Goal: Task Accomplishment & Management: Manage account settings

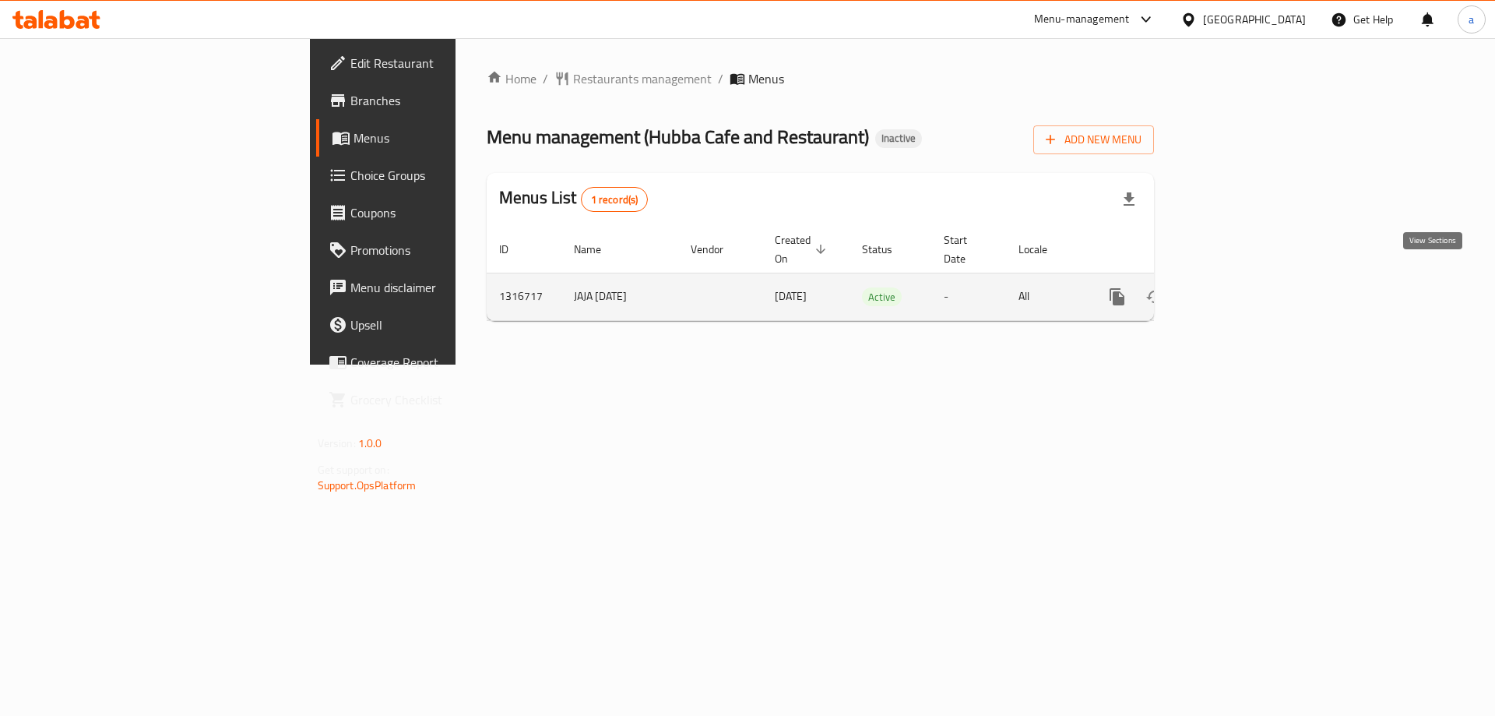
click at [1239, 287] on icon "enhanced table" at bounding box center [1229, 296] width 19 height 19
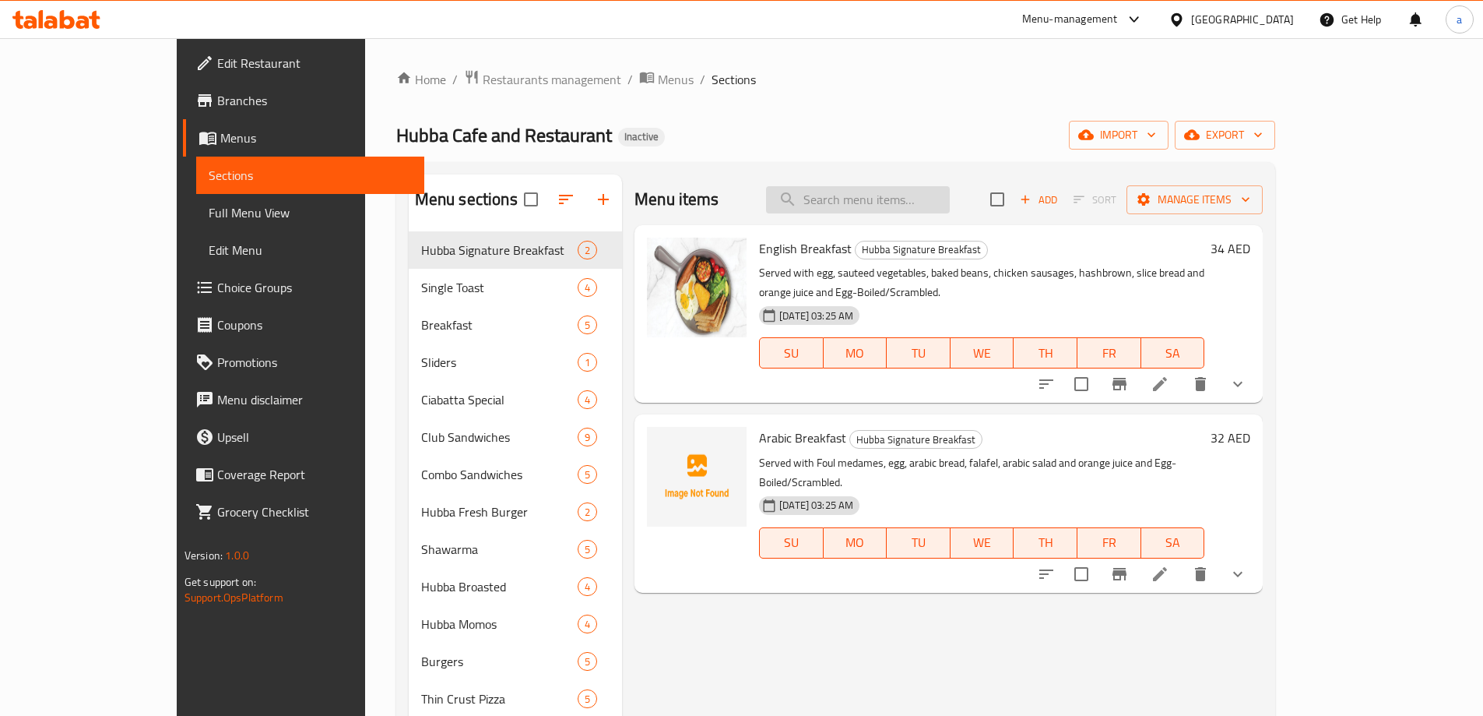
drag, startPoint x: 868, startPoint y: 216, endPoint x: 872, endPoint y: 207, distance: 9.4
click at [869, 216] on div "Menu items Add Sort Manage items" at bounding box center [949, 199] width 628 height 51
click at [872, 207] on input "search" at bounding box center [858, 199] width 184 height 27
paste input "AVOCADO"
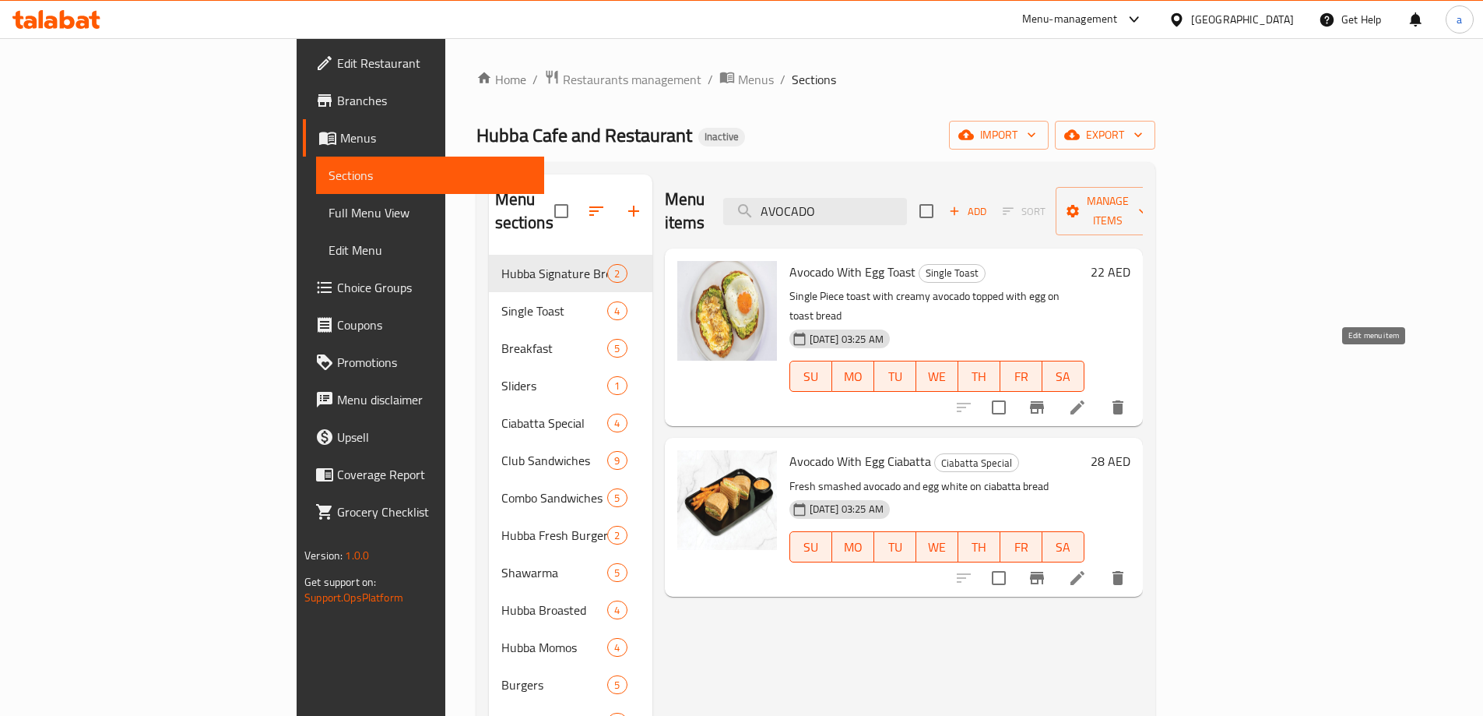
type input "AVOCADO"
click at [1087, 398] on icon at bounding box center [1077, 407] width 19 height 19
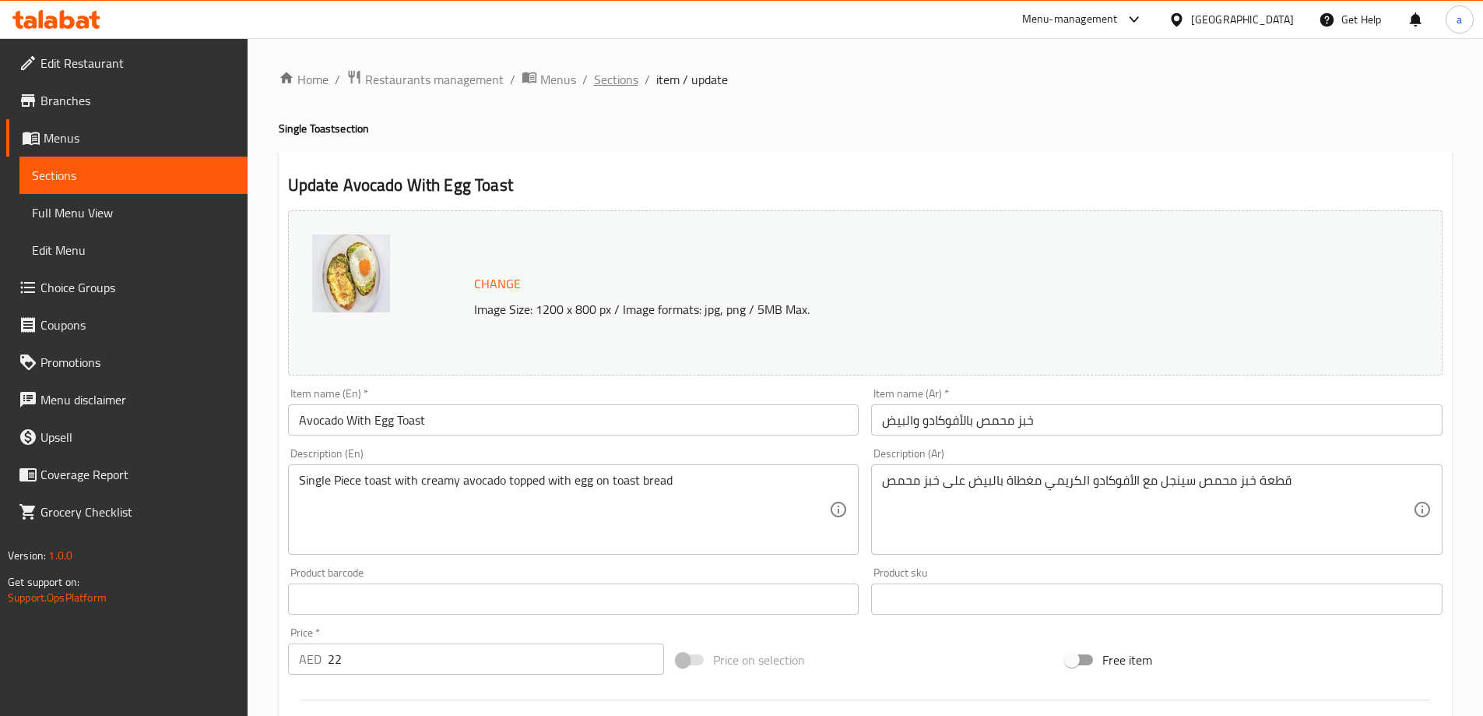
click at [594, 79] on span "Sections" at bounding box center [616, 79] width 44 height 19
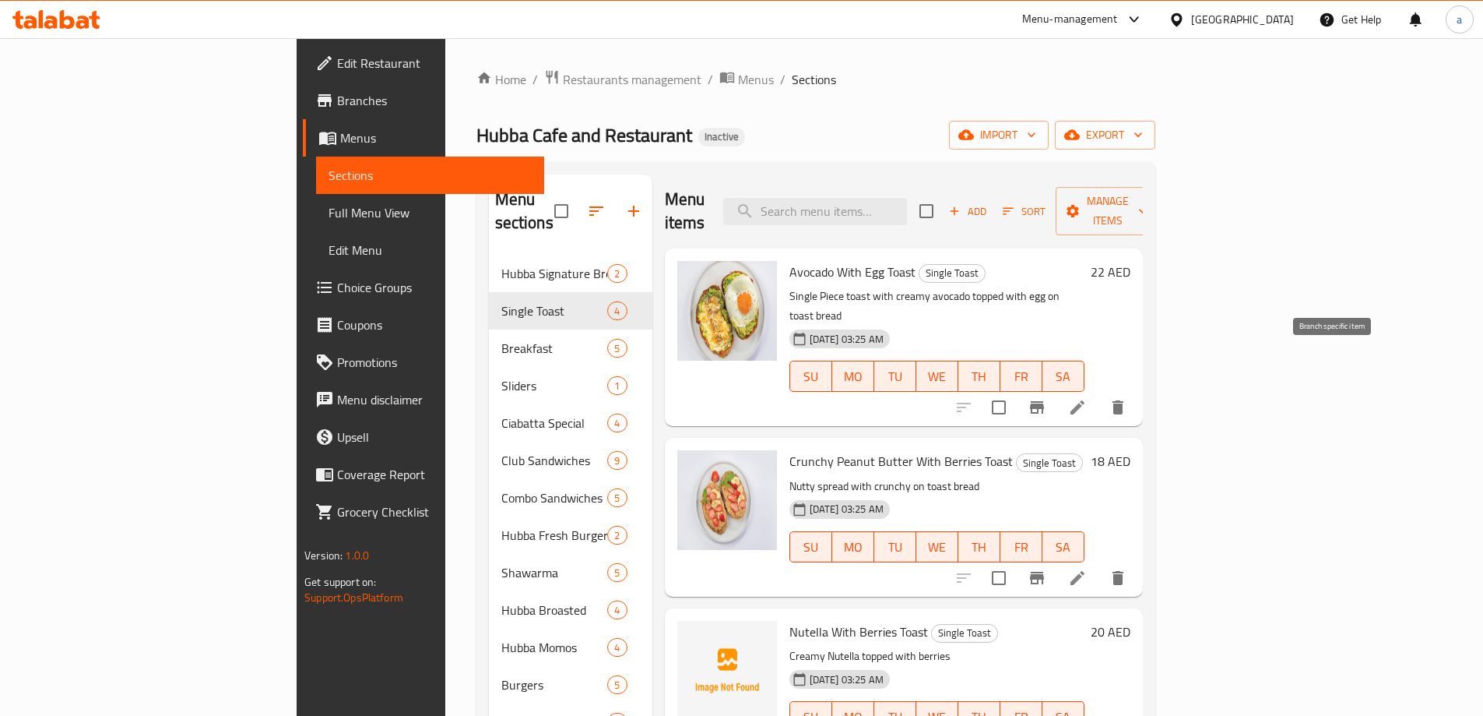
click at [1044, 401] on icon "Branch-specific-item" at bounding box center [1037, 407] width 14 height 12
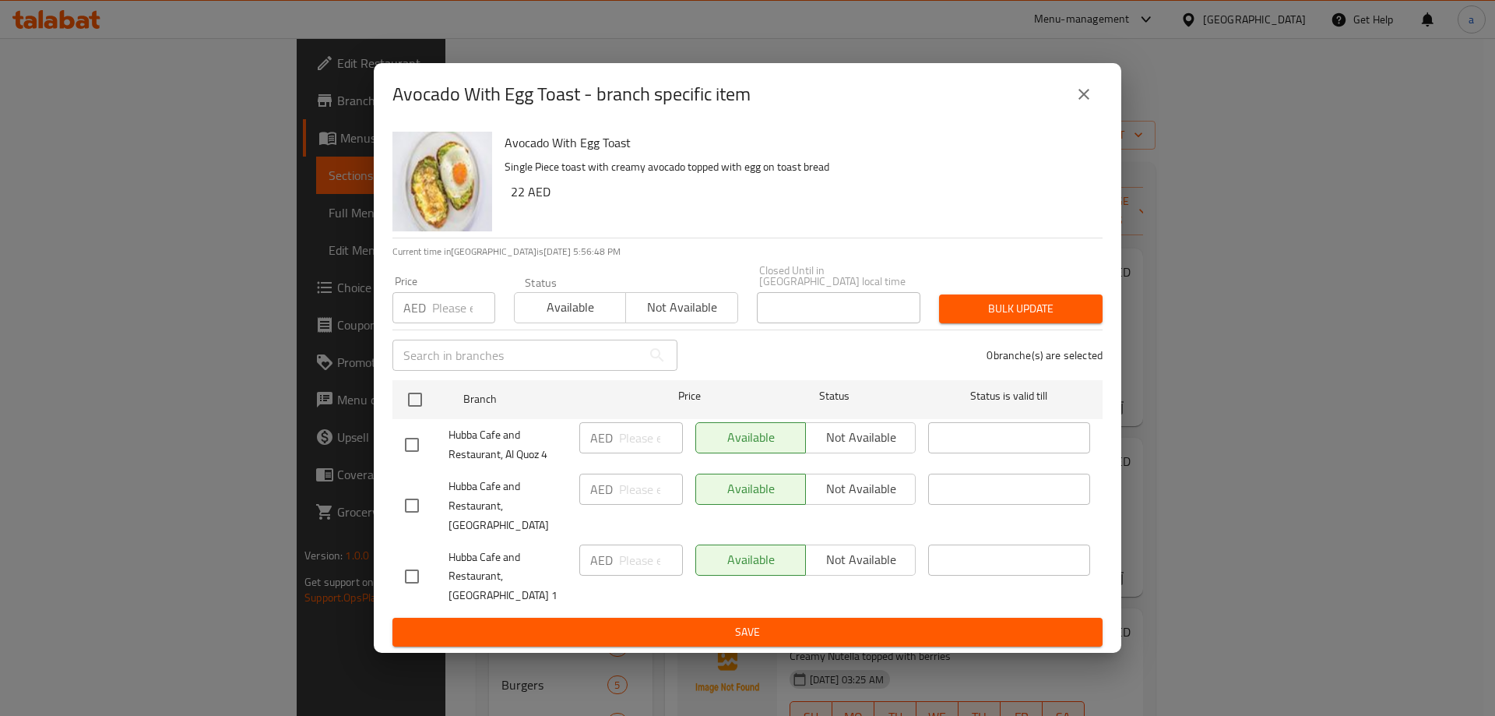
click at [406, 506] on input "checkbox" at bounding box center [412, 505] width 33 height 33
checkbox input "true"
click at [873, 495] on span "Not available" at bounding box center [860, 488] width 97 height 23
click at [880, 607] on ul "Branch Price Status Status is valid till Hubba Cafe and Restaurant, Al Quoz 4 A…" at bounding box center [747, 496] width 710 height 245
click at [880, 622] on span "Save" at bounding box center [747, 631] width 685 height 19
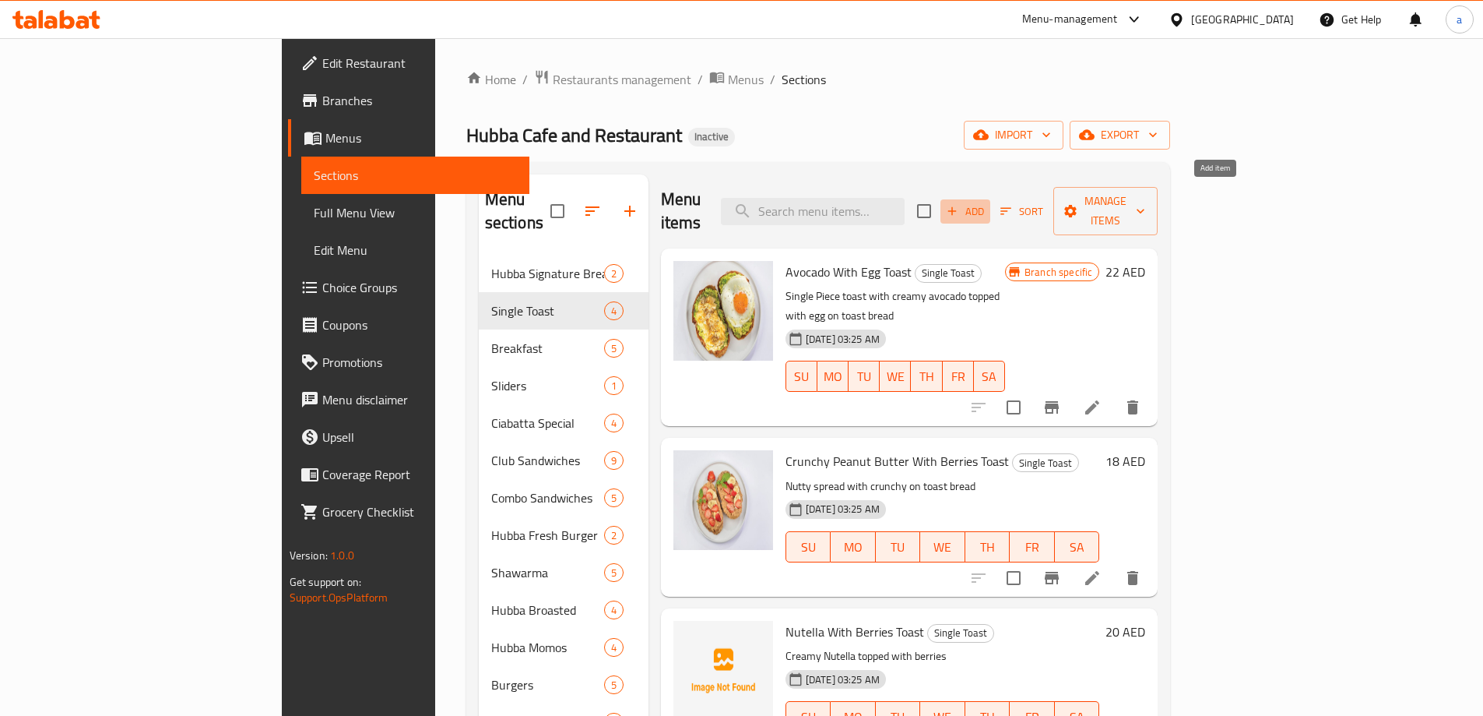
click at [959, 204] on icon "button" at bounding box center [952, 211] width 14 height 14
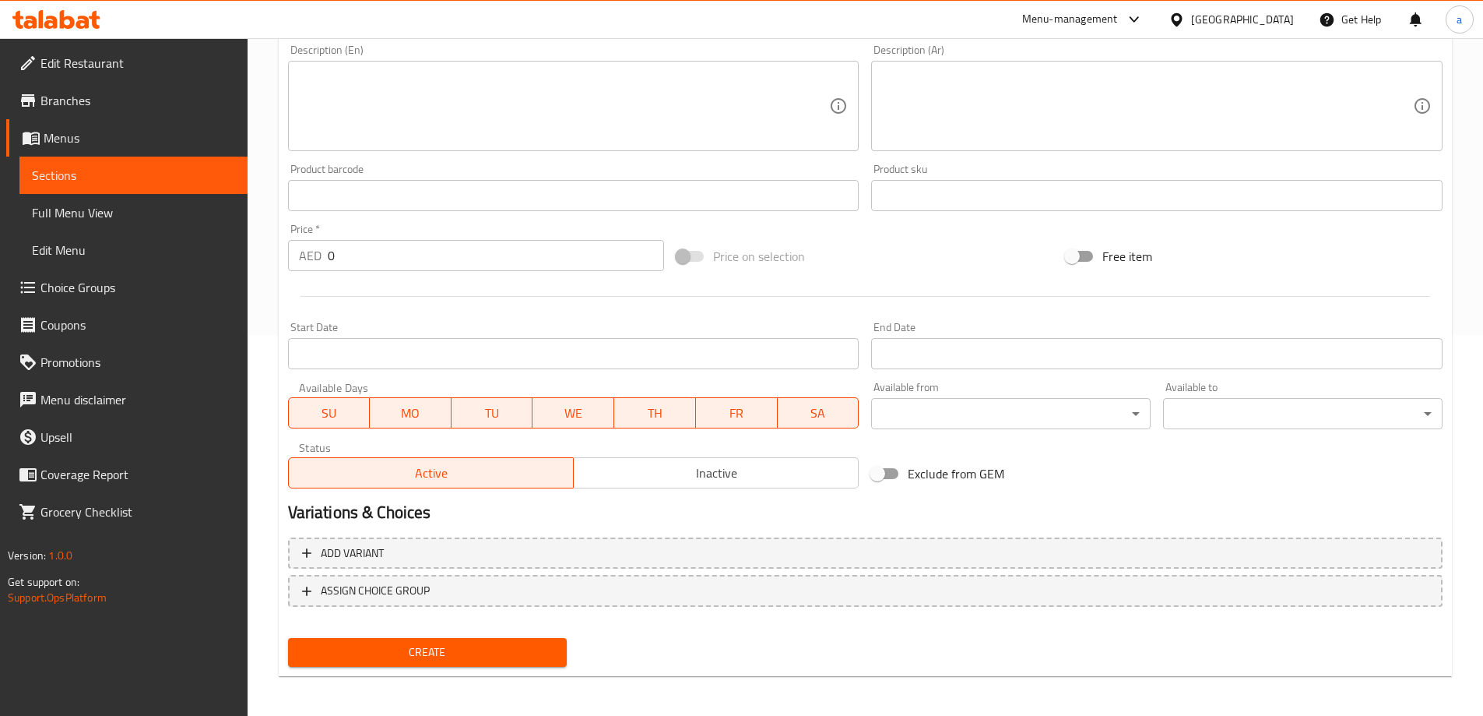
scroll to position [385, 0]
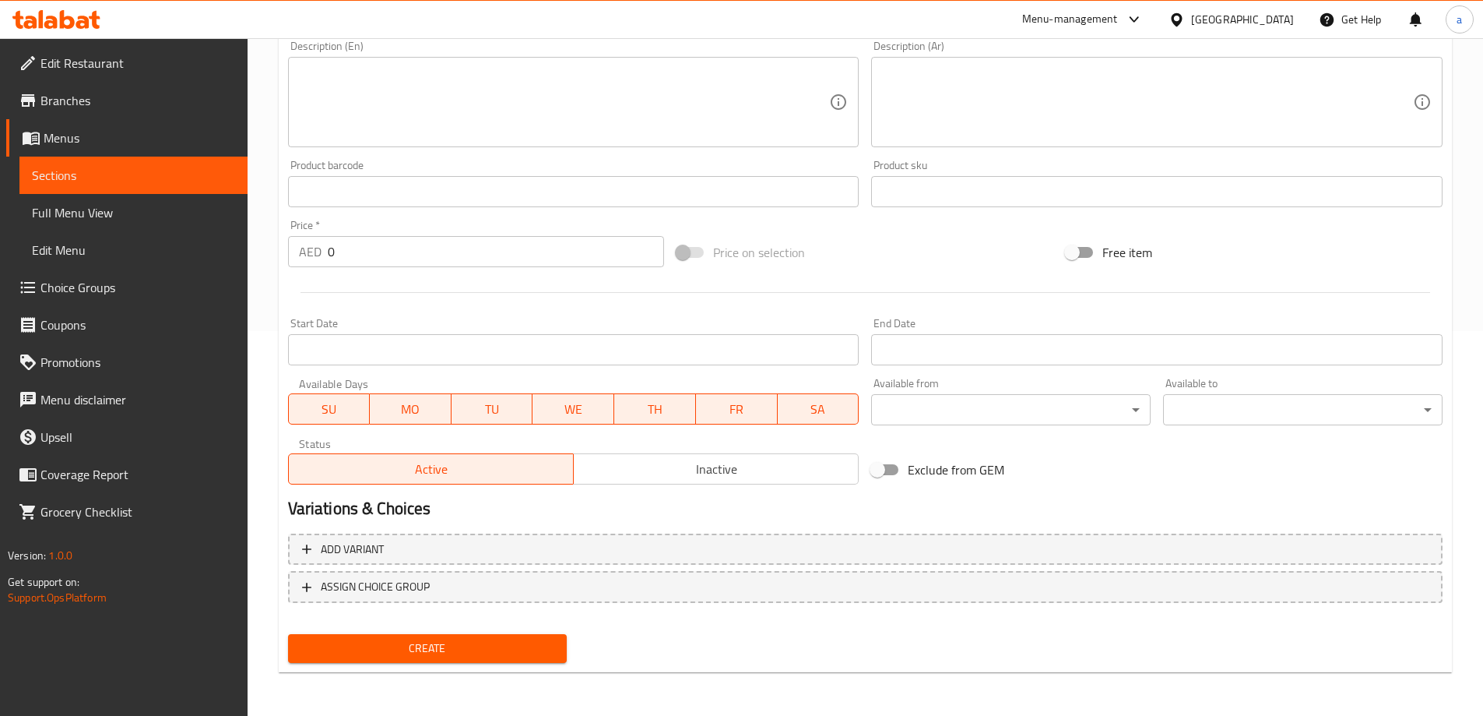
click at [702, 464] on span "Inactive" at bounding box center [716, 469] width 273 height 23
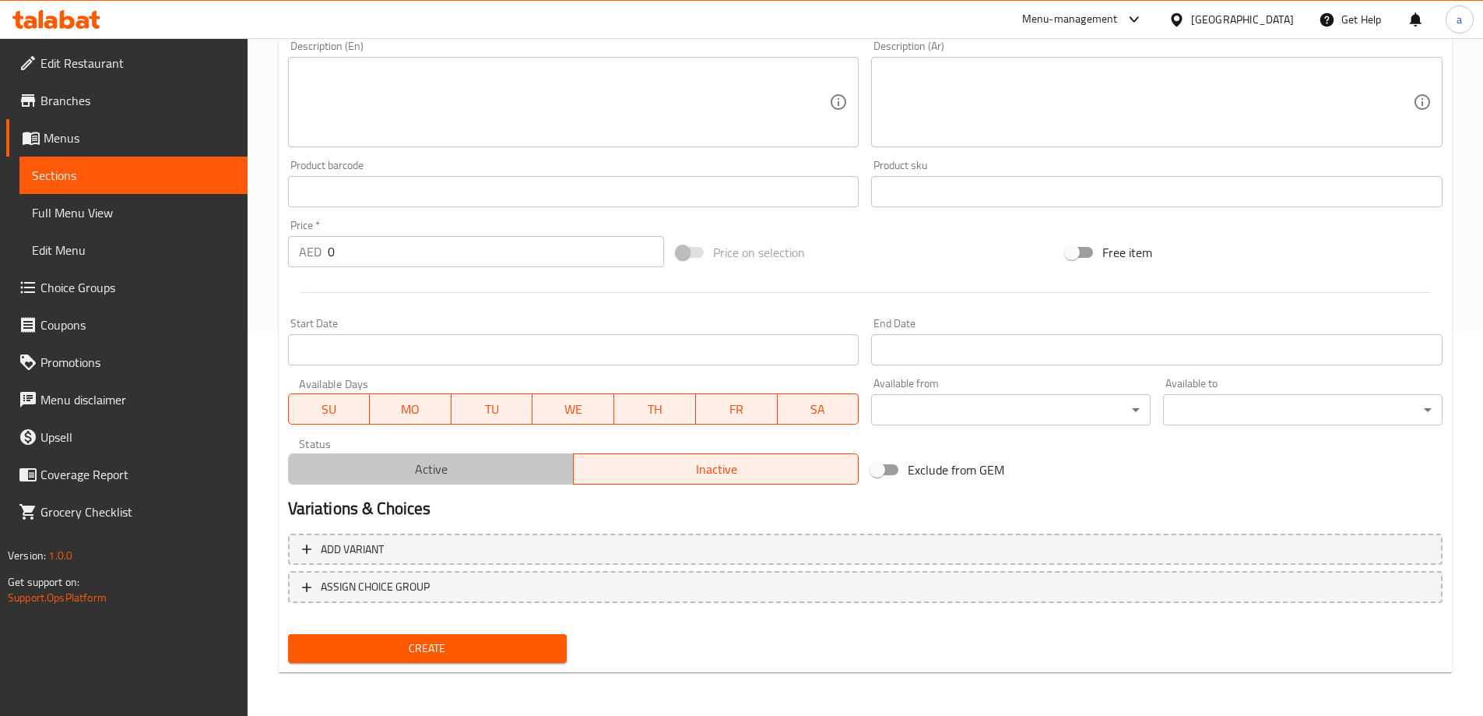
click at [480, 466] on span "Active" at bounding box center [431, 469] width 273 height 23
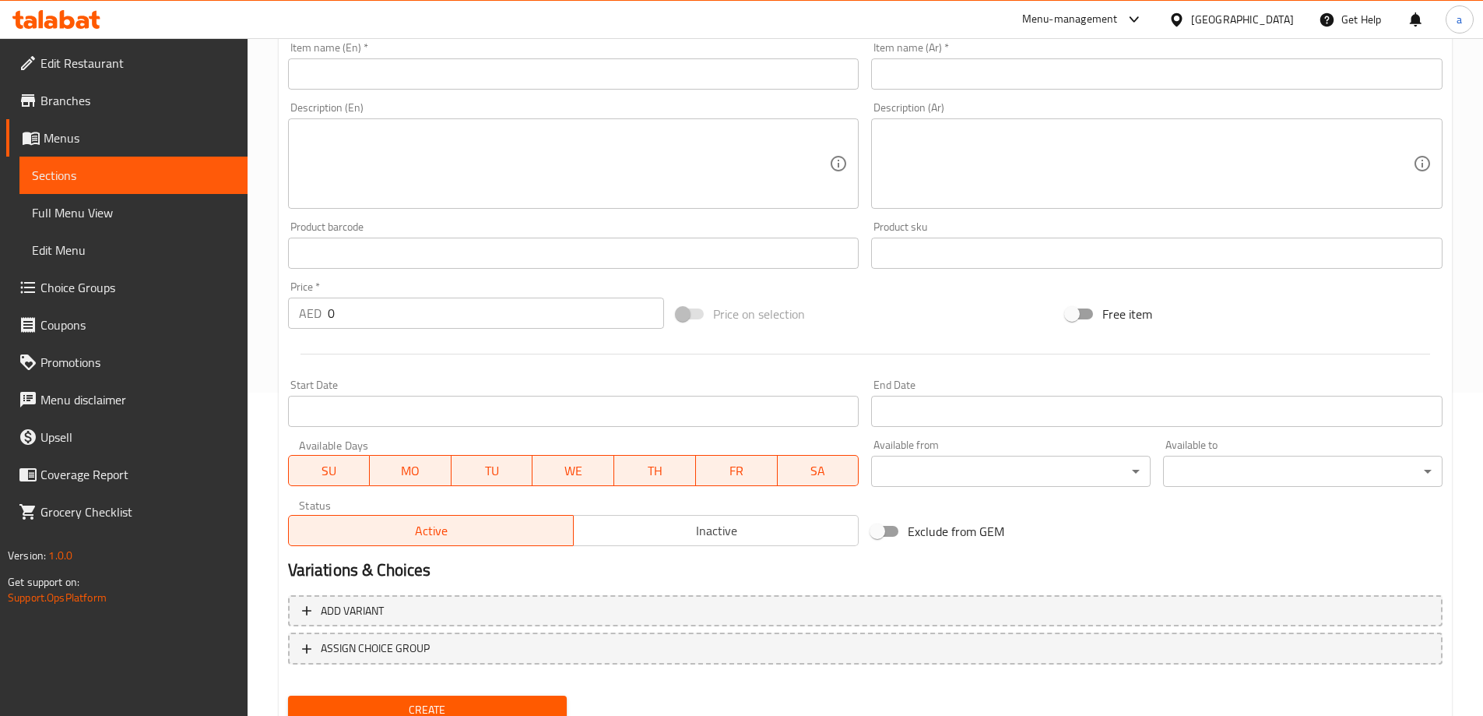
scroll to position [73, 0]
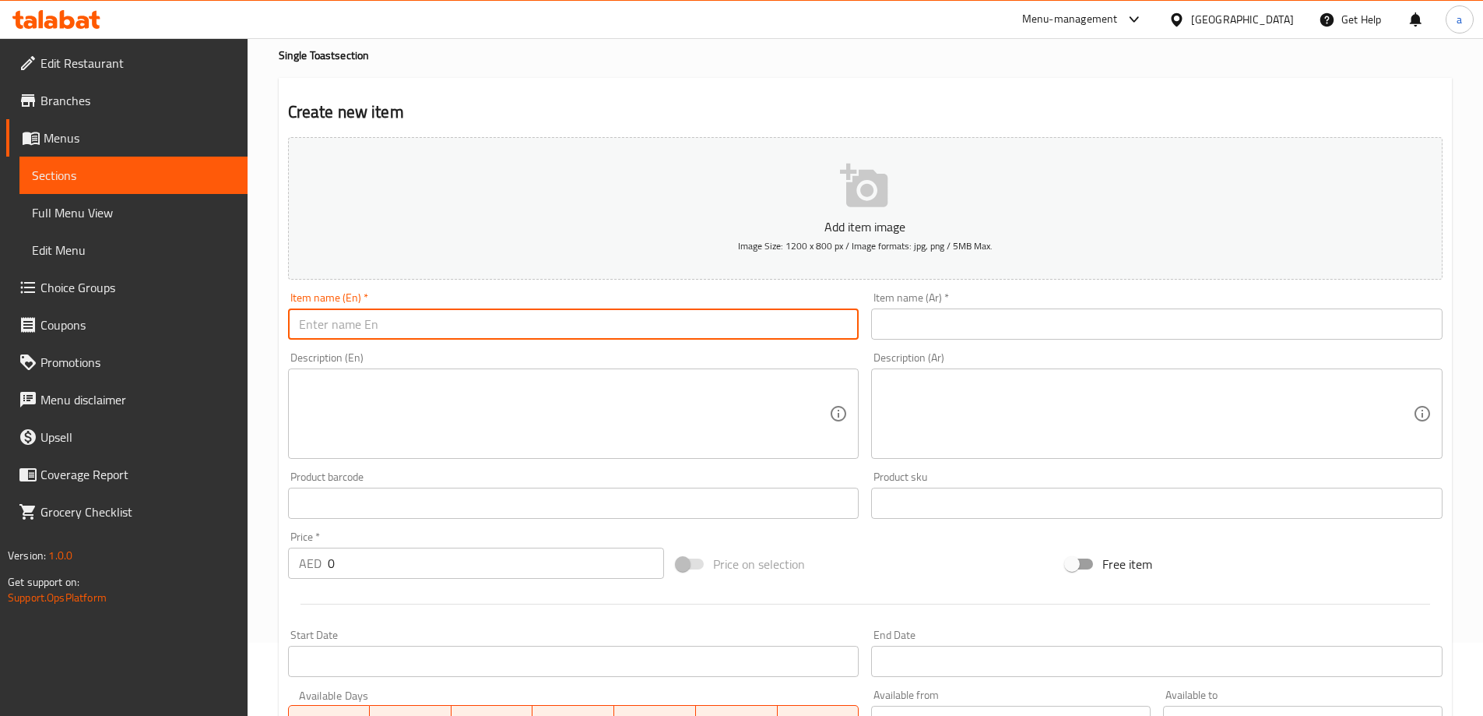
click at [496, 325] on input "text" at bounding box center [574, 323] width 572 height 31
paste input "AVOCADO W.EGG TOAST"
type input "AVOCADO W.EGG TOAST"
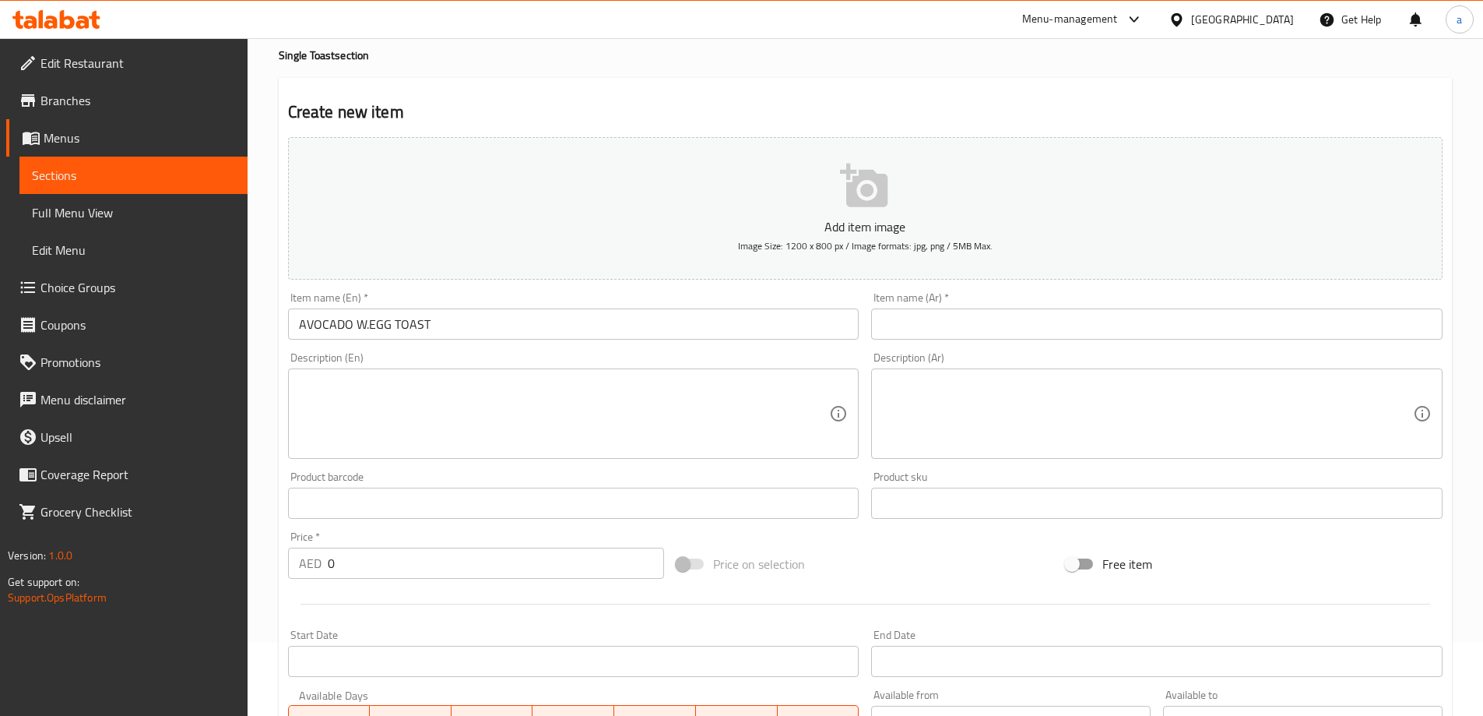
click at [1040, 328] on input "text" at bounding box center [1157, 323] width 572 height 31
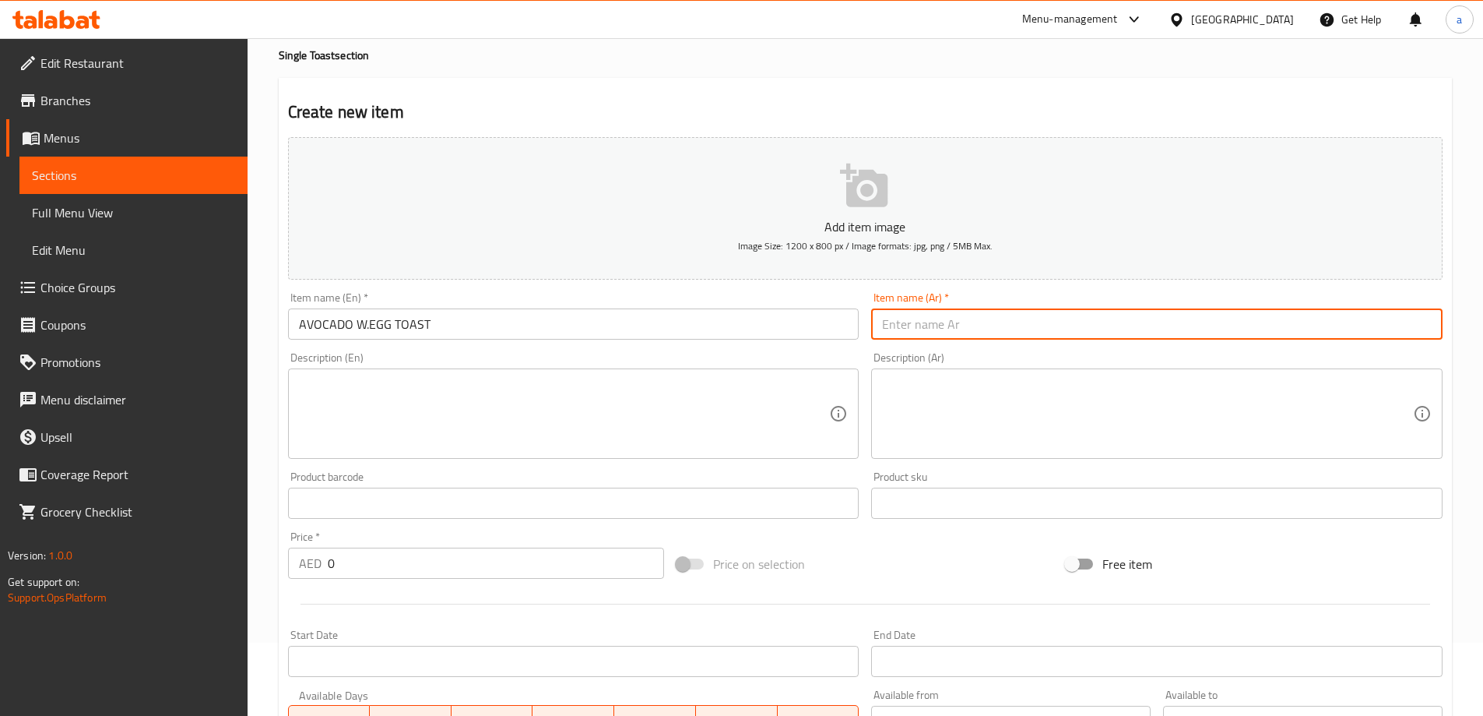
paste input "خبز محمص بالأفوكادو والبيض"
type input "خبز محمص بالأفوكادو والبيض"
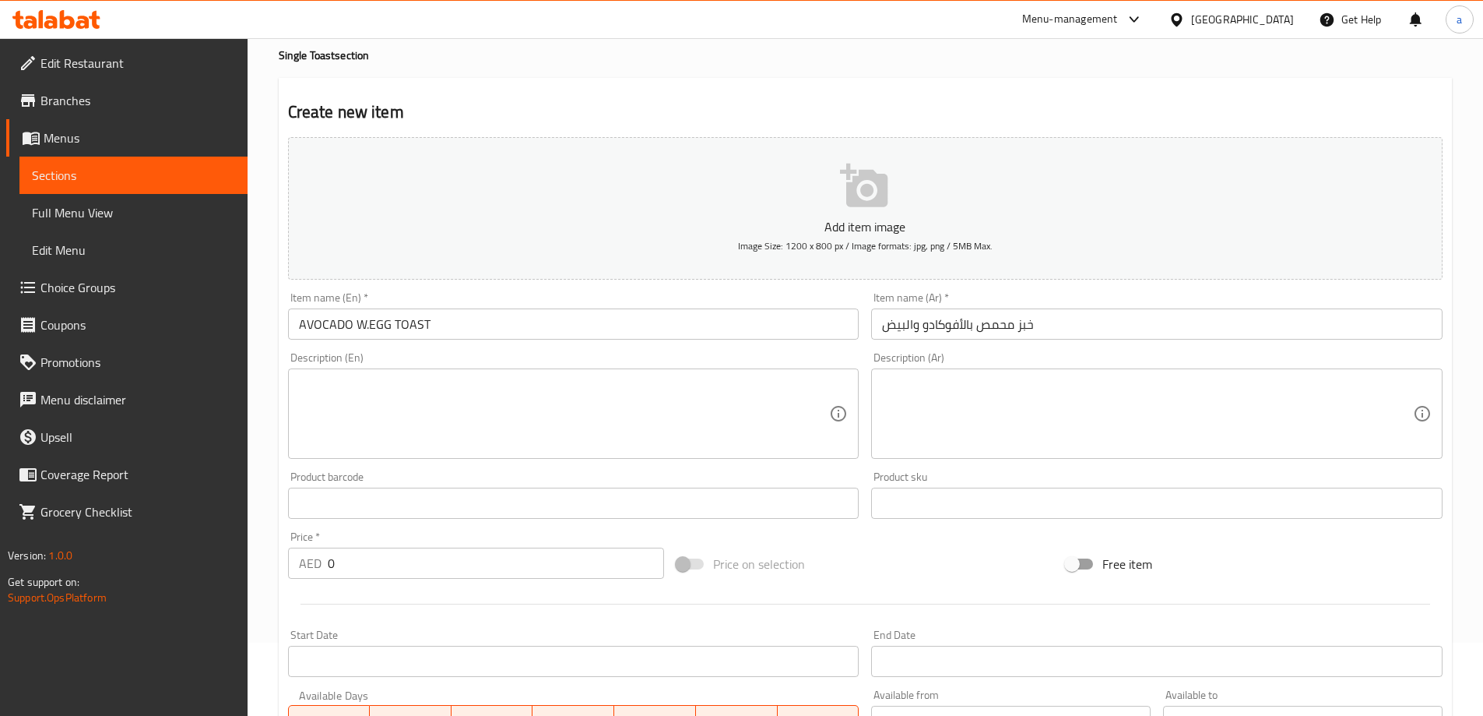
click at [810, 407] on textarea at bounding box center [564, 414] width 531 height 74
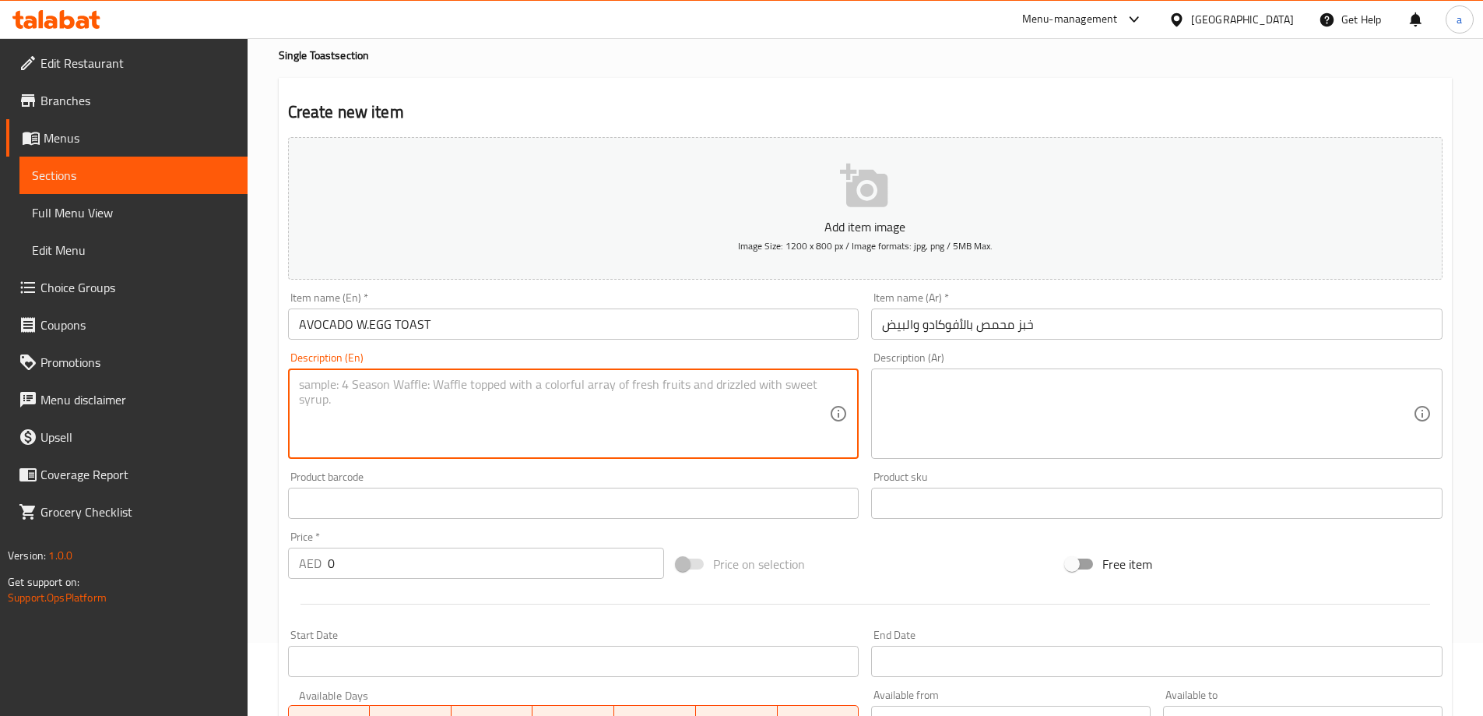
paste textarea "creamy mashed avocado with perfectly cooked egg,sprinkle of salt,pepper and dri…"
type textarea "creamy mashed avocado with perfectly cooked egg,sprinkle of salt,pepper and dri…"
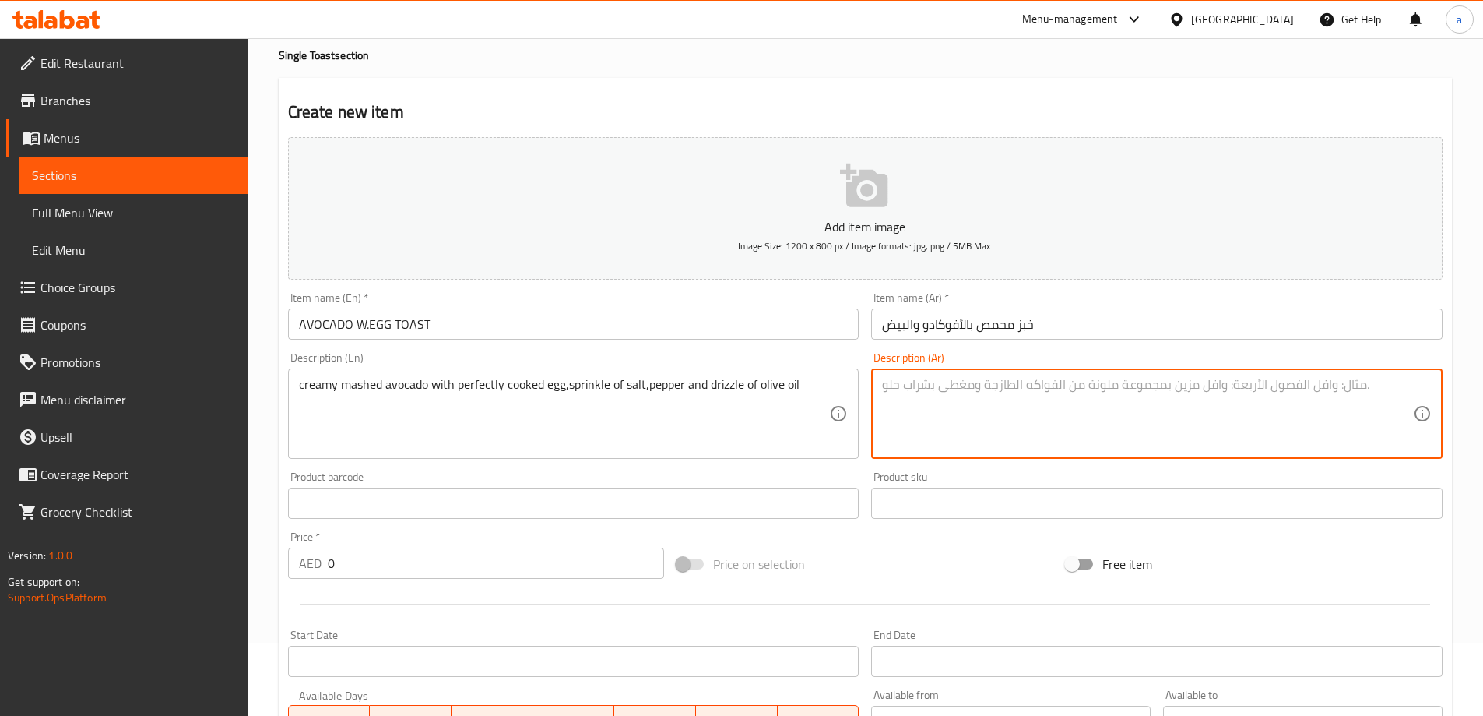
click at [1329, 412] on textarea at bounding box center [1147, 414] width 531 height 74
paste textarea "أفوكادو مهروس كريمي مع بيضة مطبوخة جيدًا، ورشة ملح وفلفل وقليل من زيت الزيتون"
click at [1304, 406] on textarea "أفوكادو مهروس كريمي مع بيضة مطبوخة جيدًا، ورشة ملح وفلفل وقليل من زيت الزيتون" at bounding box center [1147, 414] width 531 height 74
click at [1142, 389] on textarea "أفوكادو مهروس كريمي مع بيضة مطبوخة جيدًا، ورشة ملح وفلفل وقليل من زيت الزيتون" at bounding box center [1147, 414] width 531 height 74
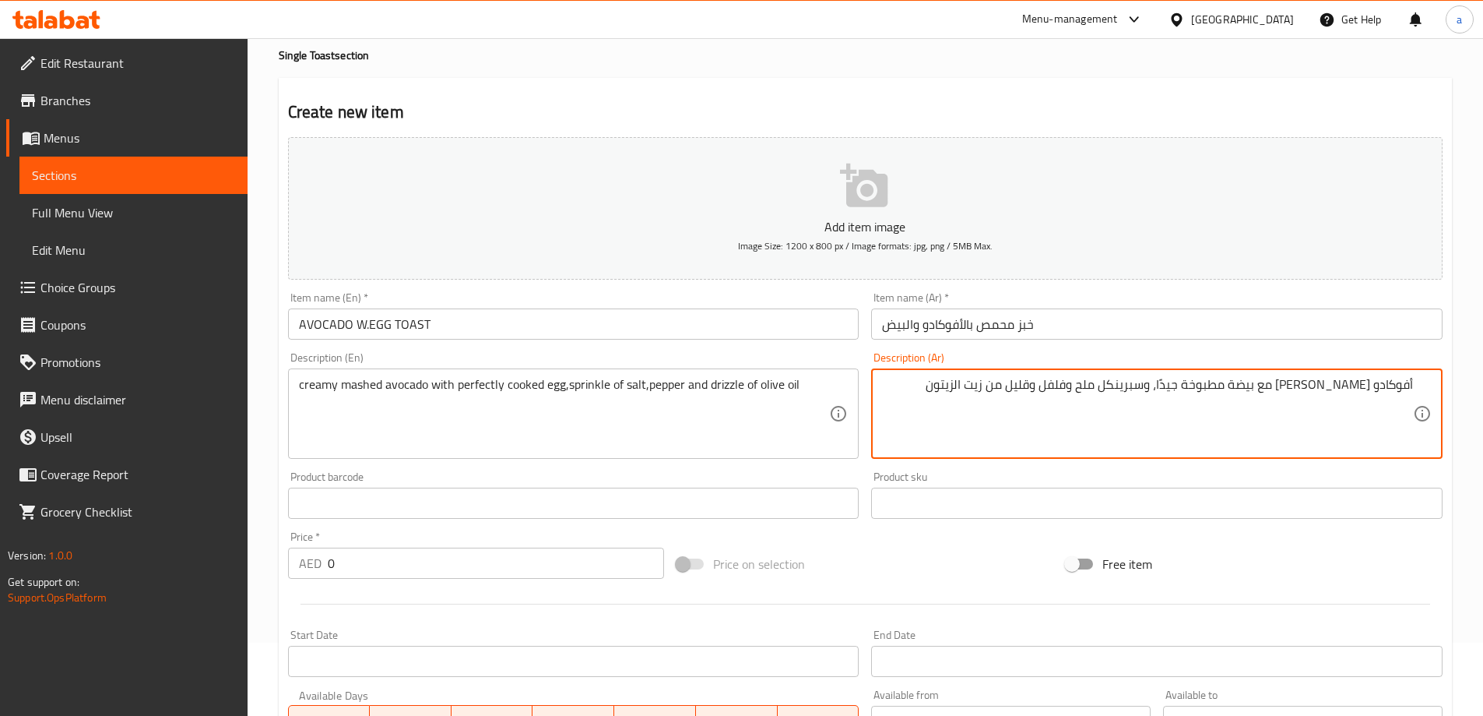
click at [1039, 388] on textarea "أفوكادو مهروس كريمي مع بيضة مطبوخة جيدًا، وسبرينكل ملح وفلفل وقليل من زيت الزيت…" at bounding box center [1147, 414] width 531 height 74
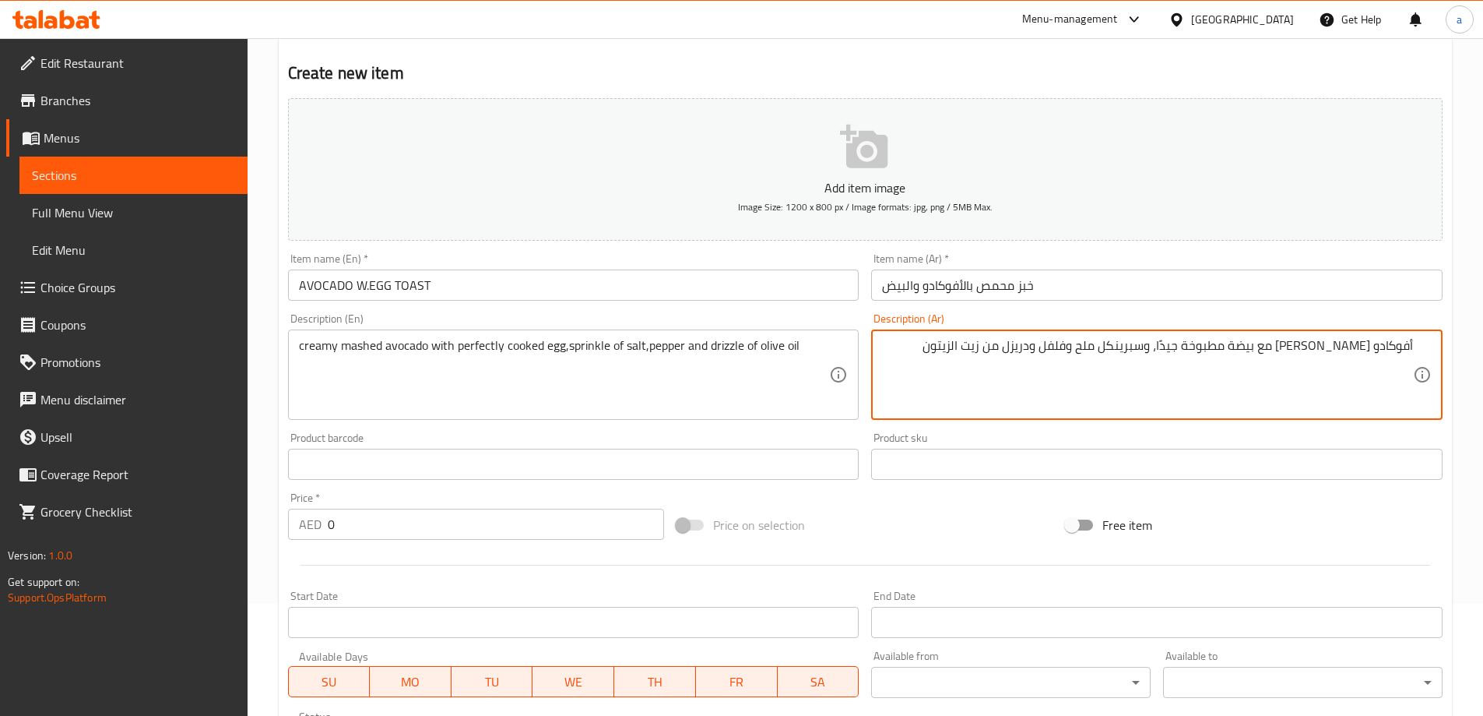
scroll to position [151, 0]
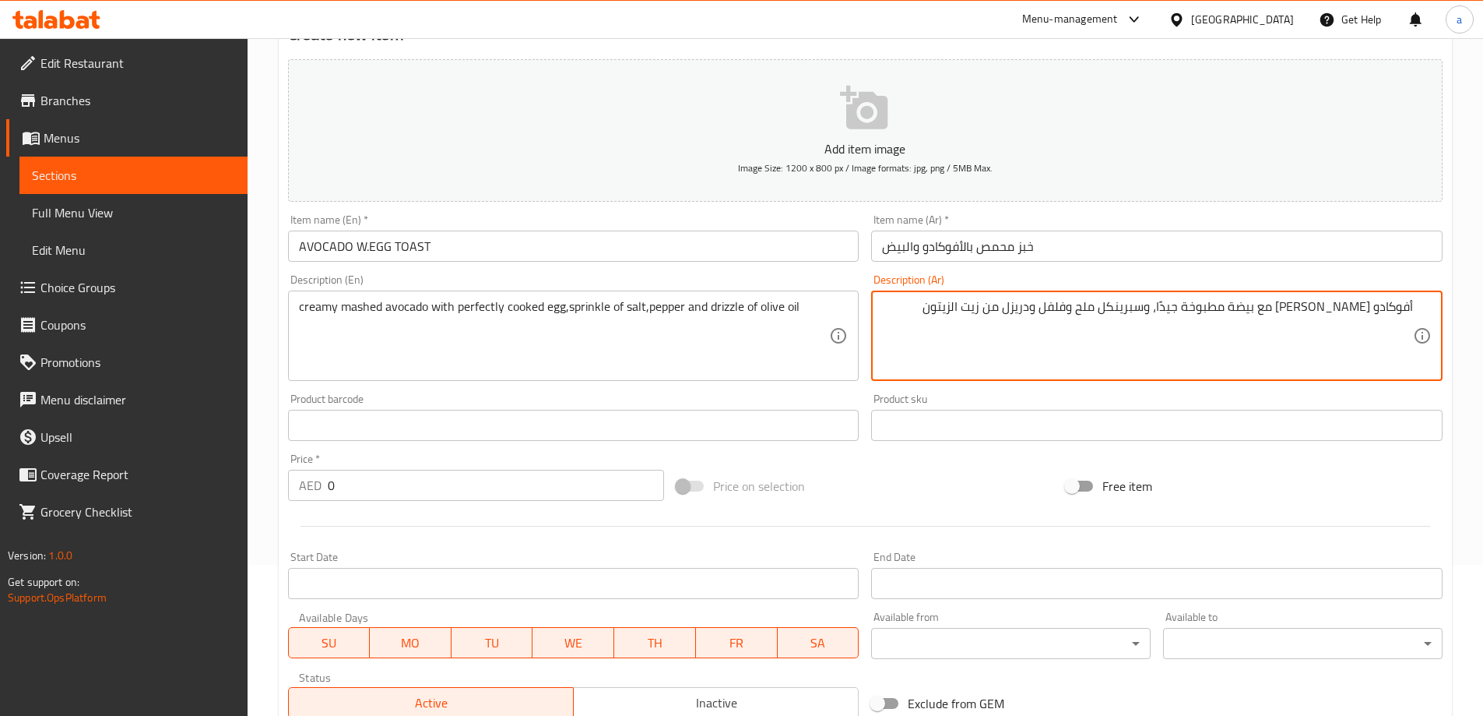
type textarea "أفوكادو مهروس كريمي مع بيضة مطبوخة جيدًا، وسبرينكل ملح وفلفل ودريزل من زيت الزي…"
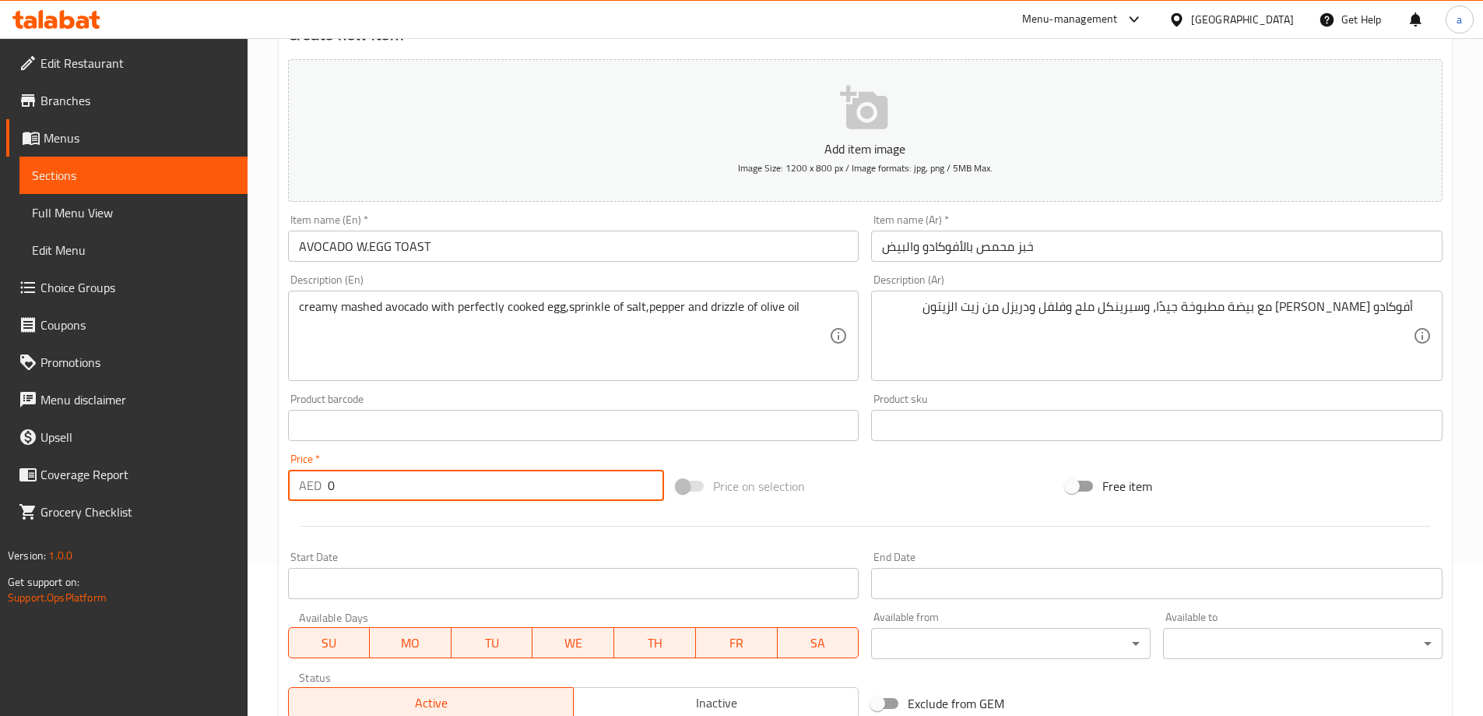
drag, startPoint x: 392, startPoint y: 490, endPoint x: 350, endPoint y: 482, distance: 42.8
click at [368, 490] on input "0" at bounding box center [496, 485] width 337 height 31
click at [350, 482] on input "0" at bounding box center [496, 485] width 337 height 31
drag, startPoint x: 340, startPoint y: 487, endPoint x: 327, endPoint y: 486, distance: 13.3
click at [328, 486] on input "0" at bounding box center [496, 485] width 337 height 31
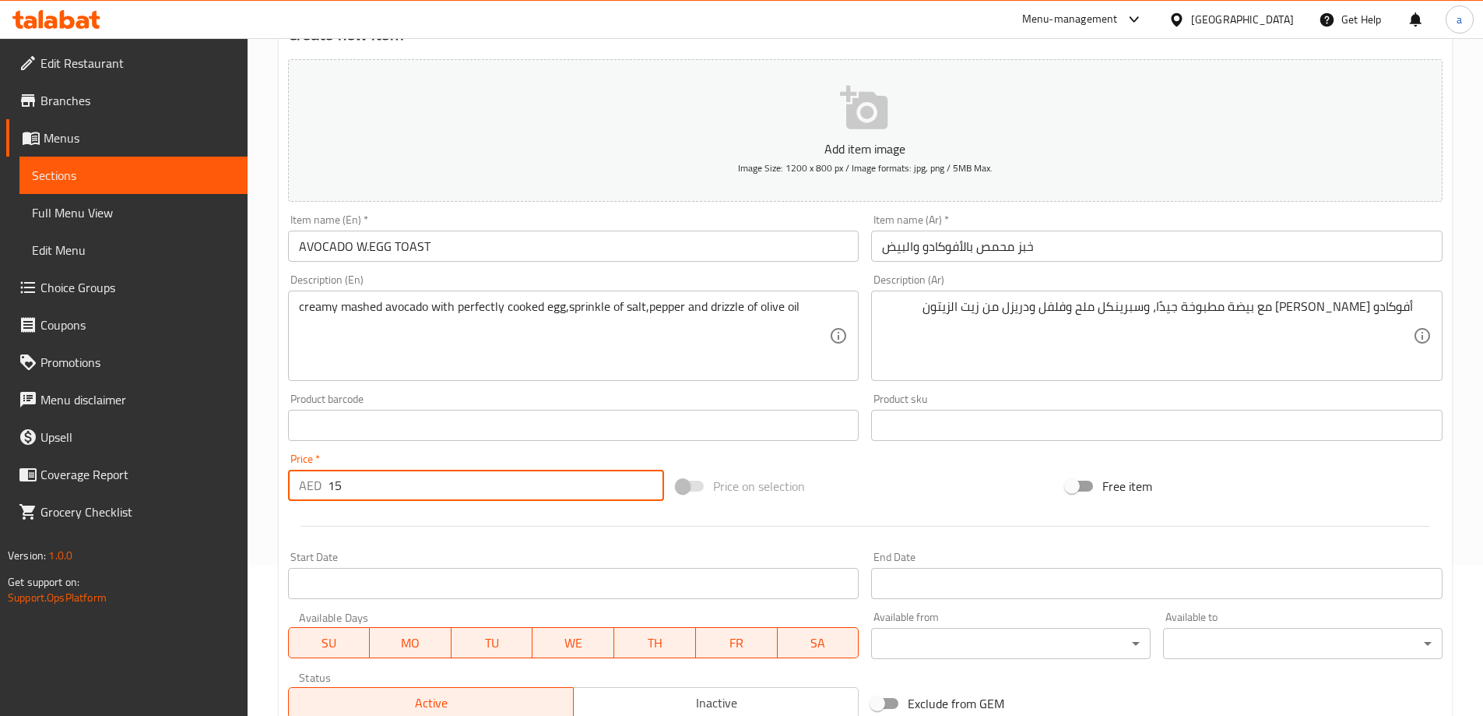
type input "15"
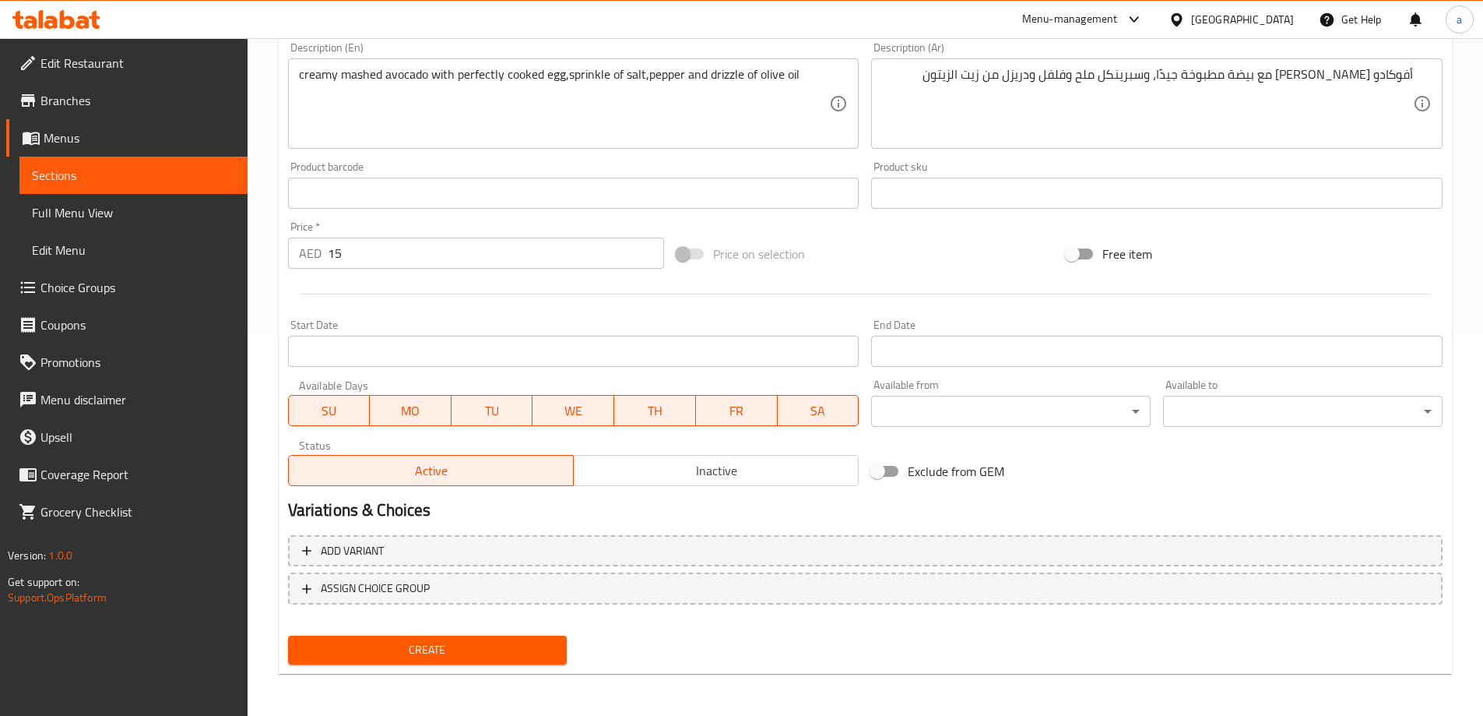
scroll to position [385, 0]
click at [484, 646] on span "Create" at bounding box center [428, 648] width 255 height 19
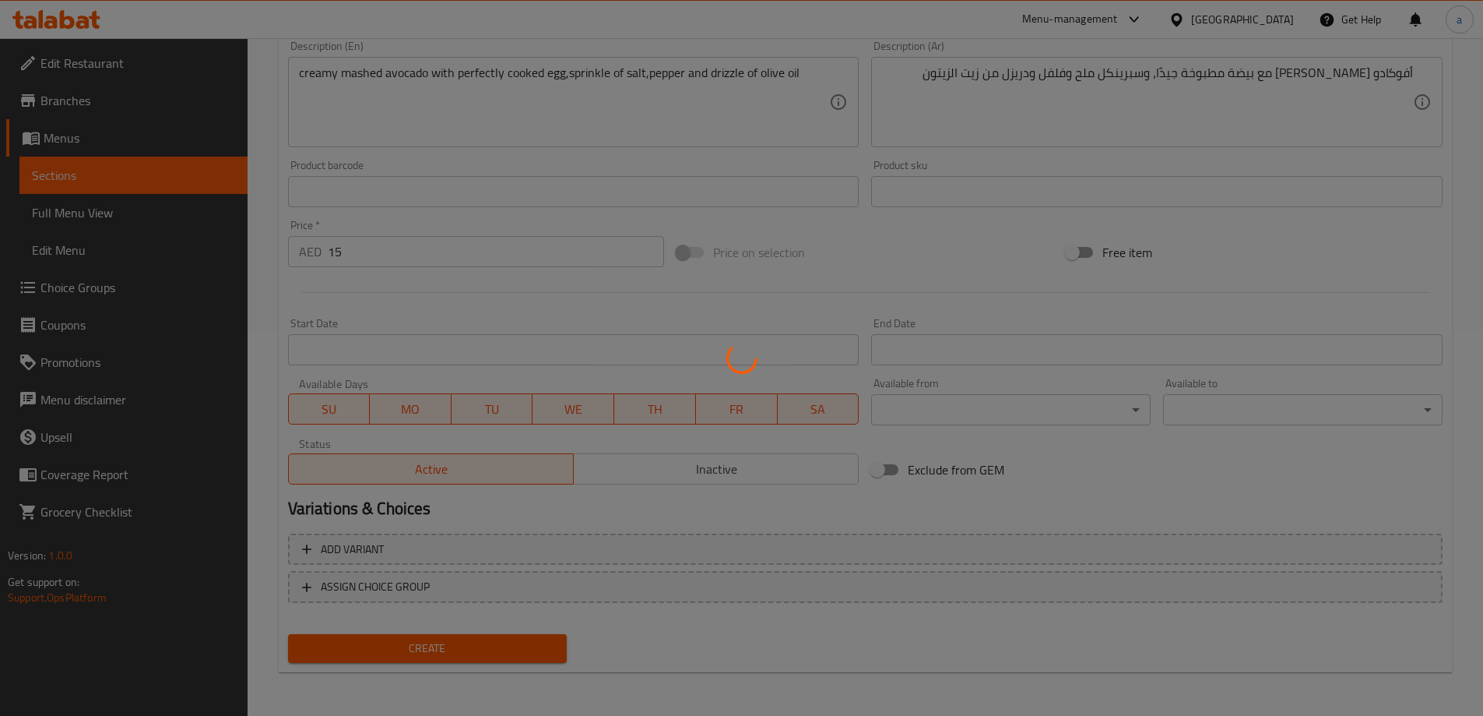
type input "0"
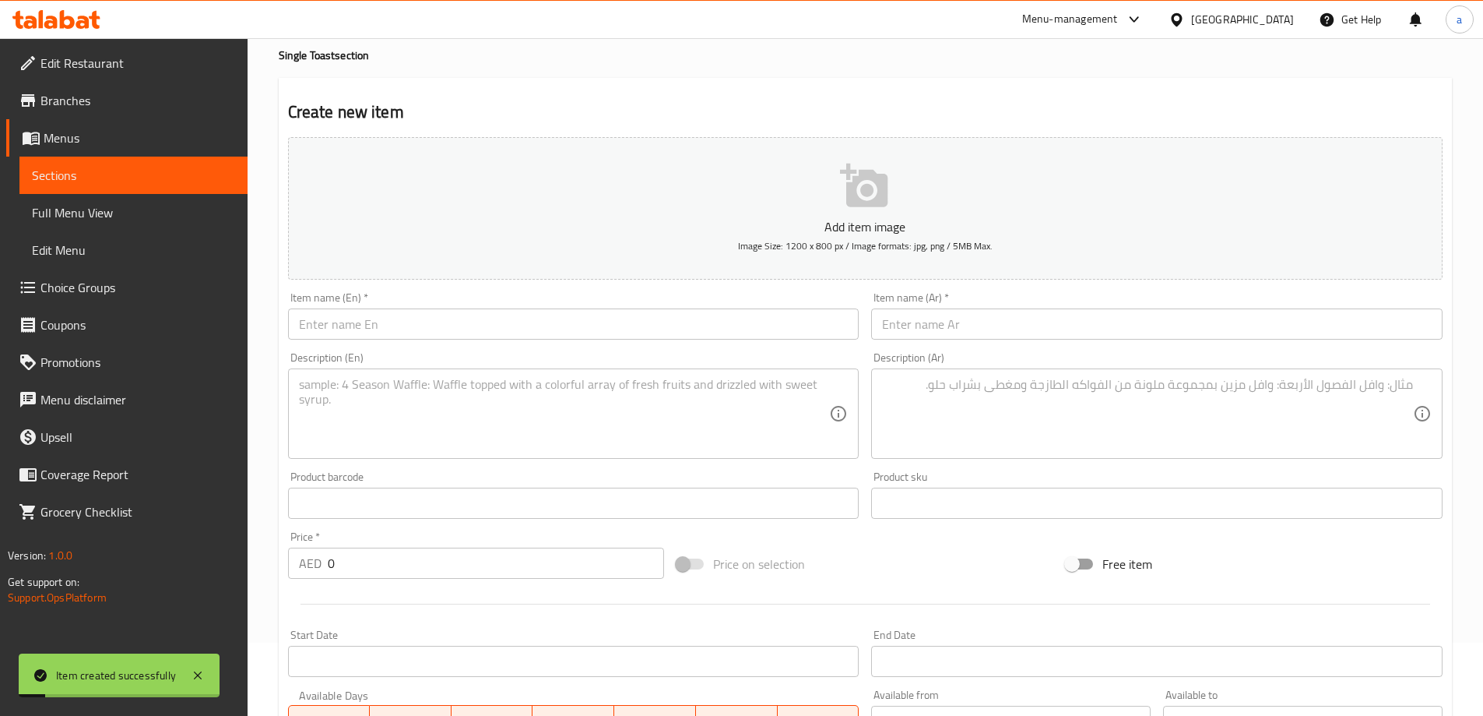
scroll to position [0, 0]
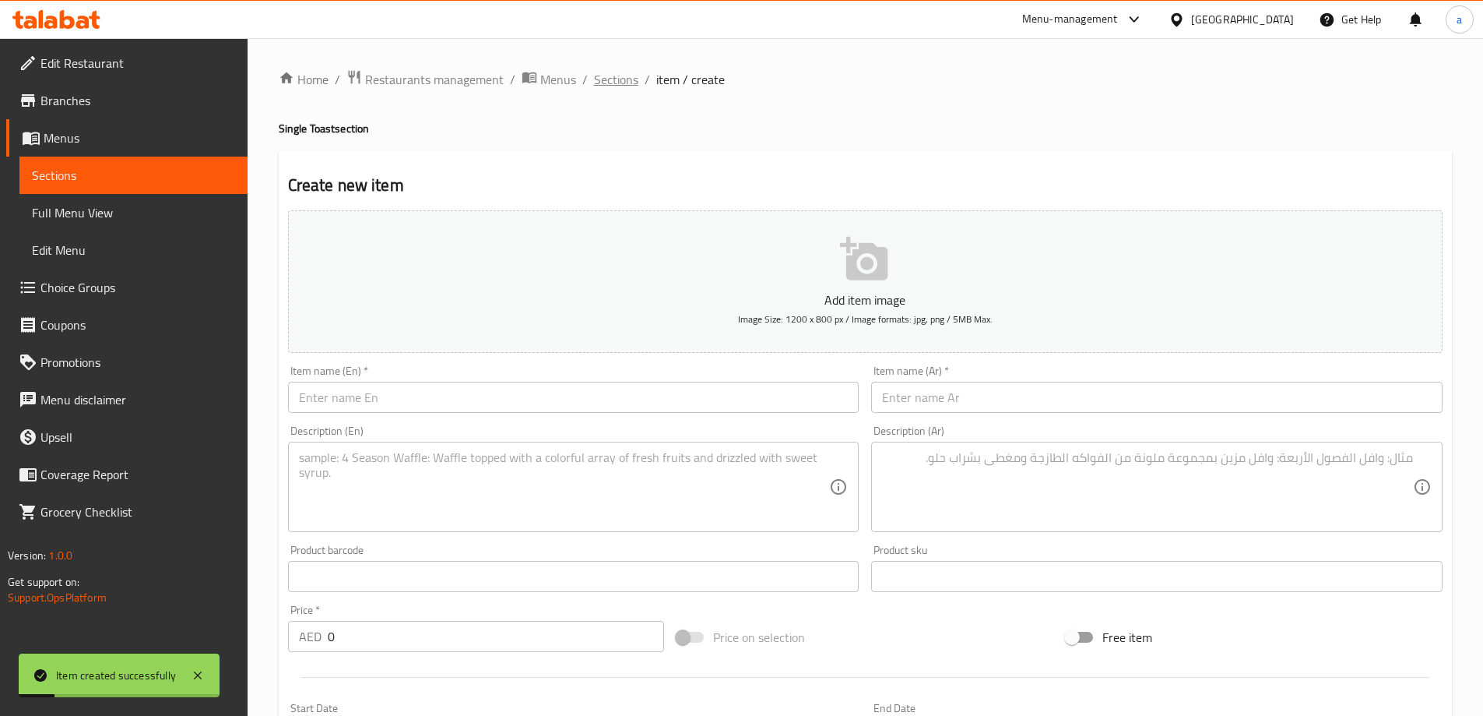
click at [594, 74] on span "Sections" at bounding box center [616, 79] width 44 height 19
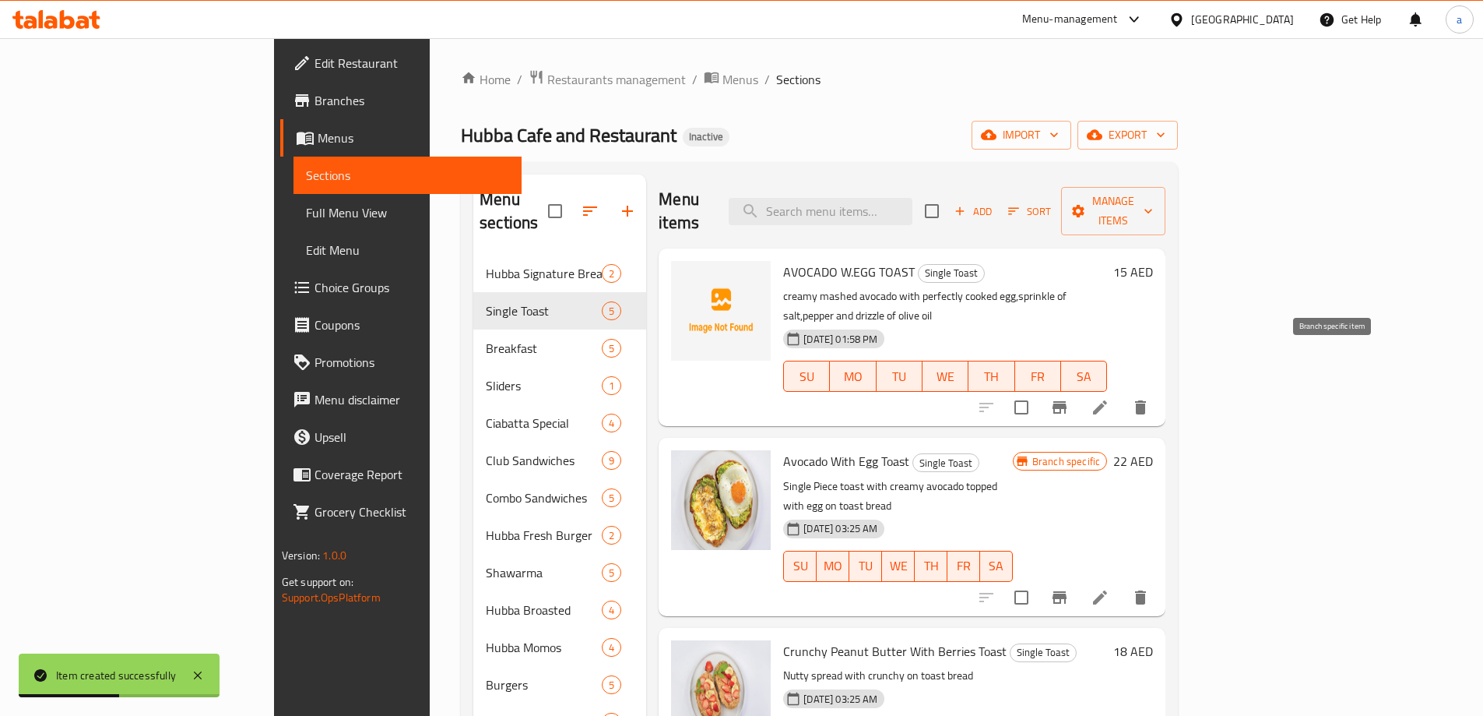
click at [1067, 401] on icon "Branch-specific-item" at bounding box center [1060, 407] width 14 height 12
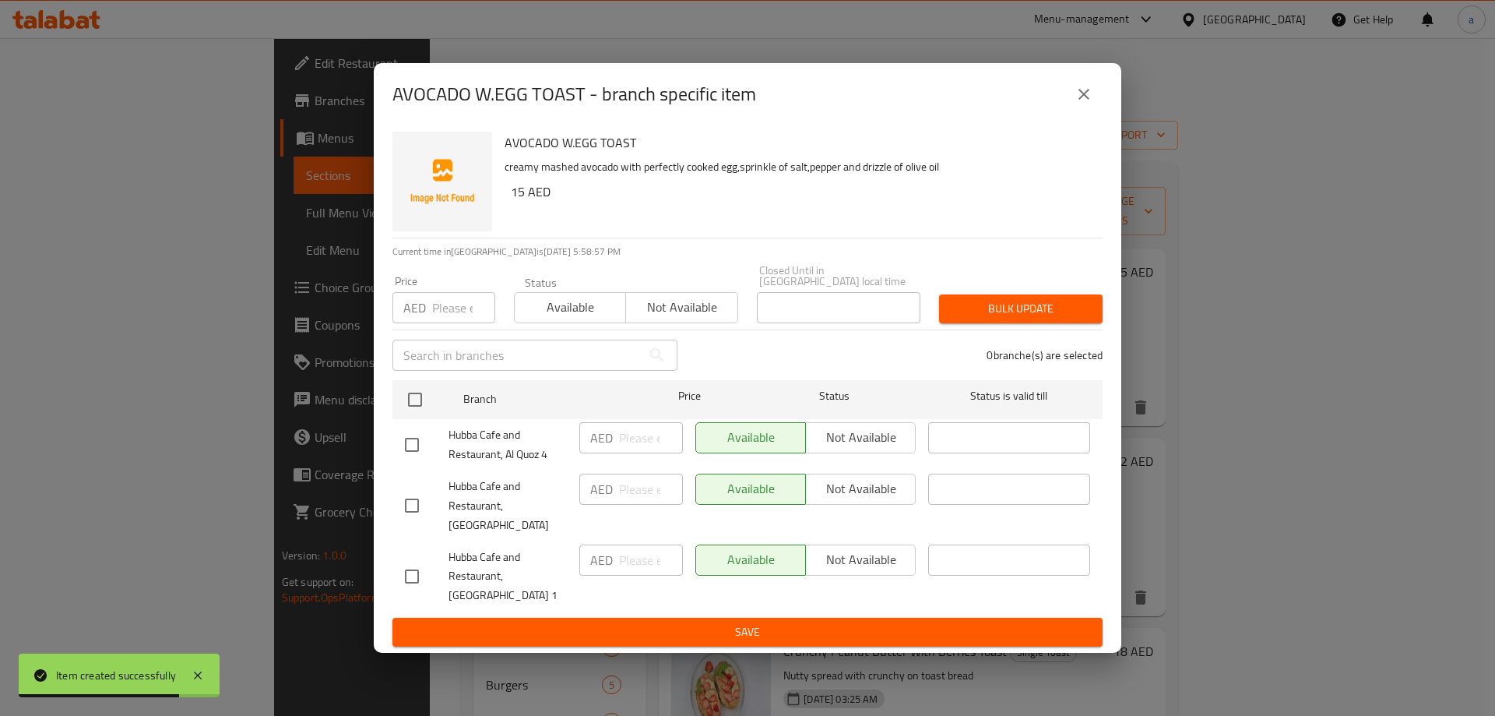
click at [419, 461] on input "checkbox" at bounding box center [412, 444] width 33 height 33
checkbox input "true"
click at [417, 570] on input "checkbox" at bounding box center [412, 576] width 33 height 33
checkbox input "true"
click at [847, 448] on span "Not available" at bounding box center [860, 437] width 97 height 23
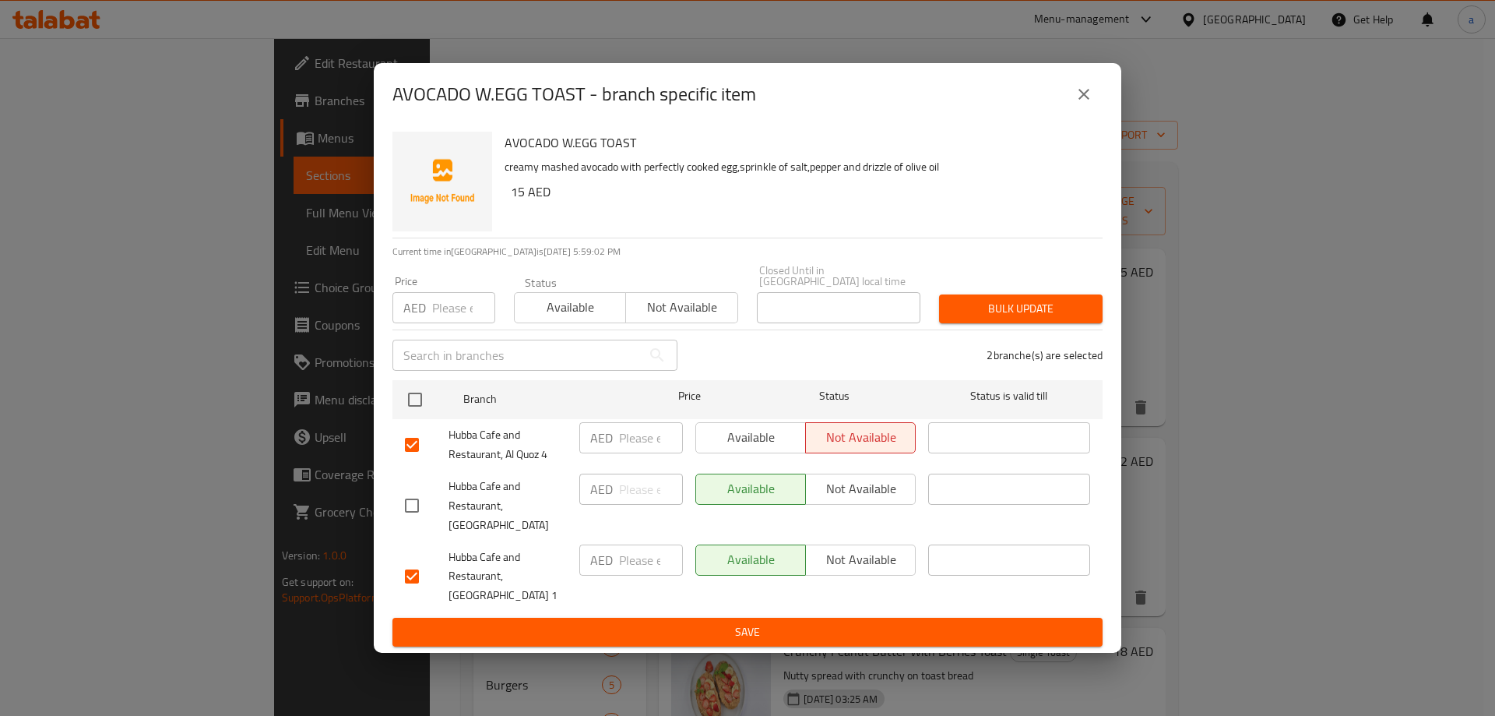
click at [872, 548] on span "Not available" at bounding box center [860, 559] width 97 height 23
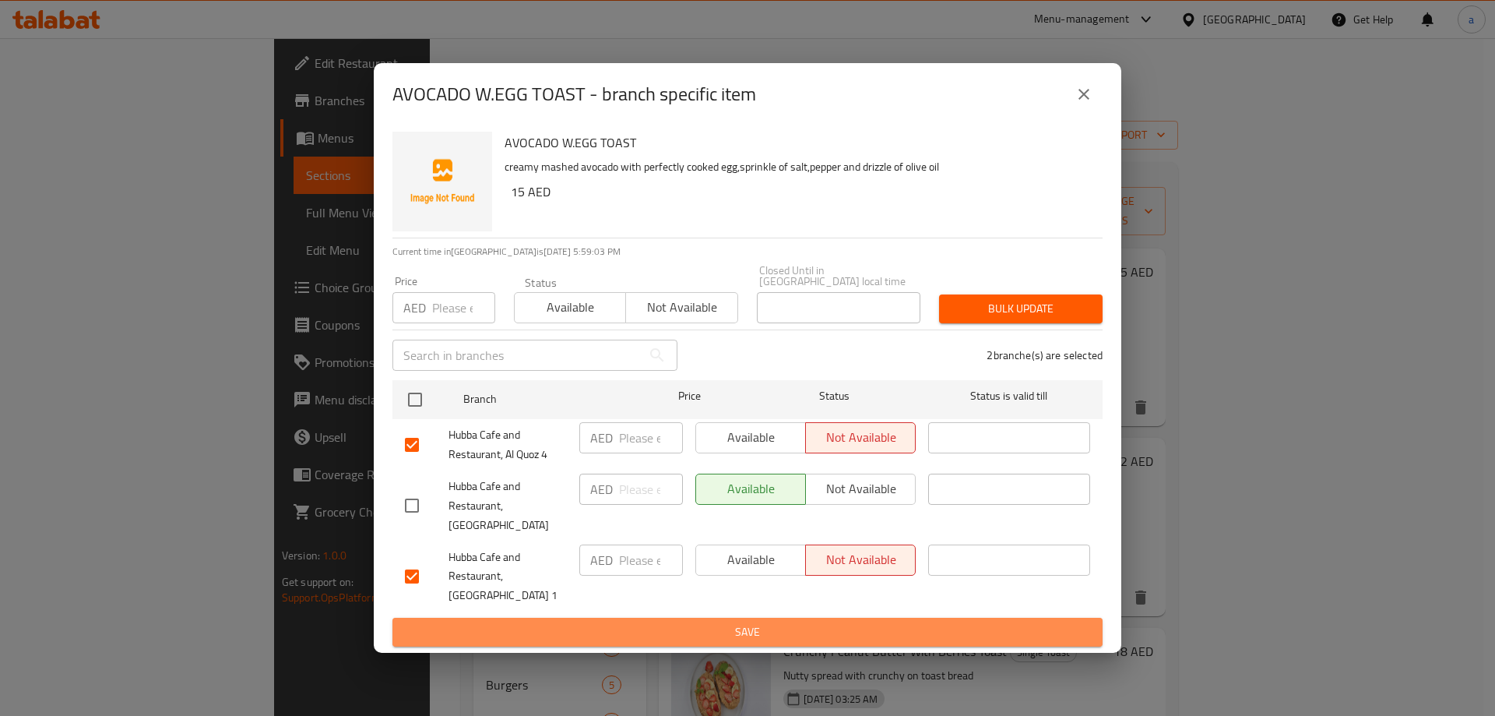
click at [914, 618] on button "Save" at bounding box center [747, 632] width 710 height 29
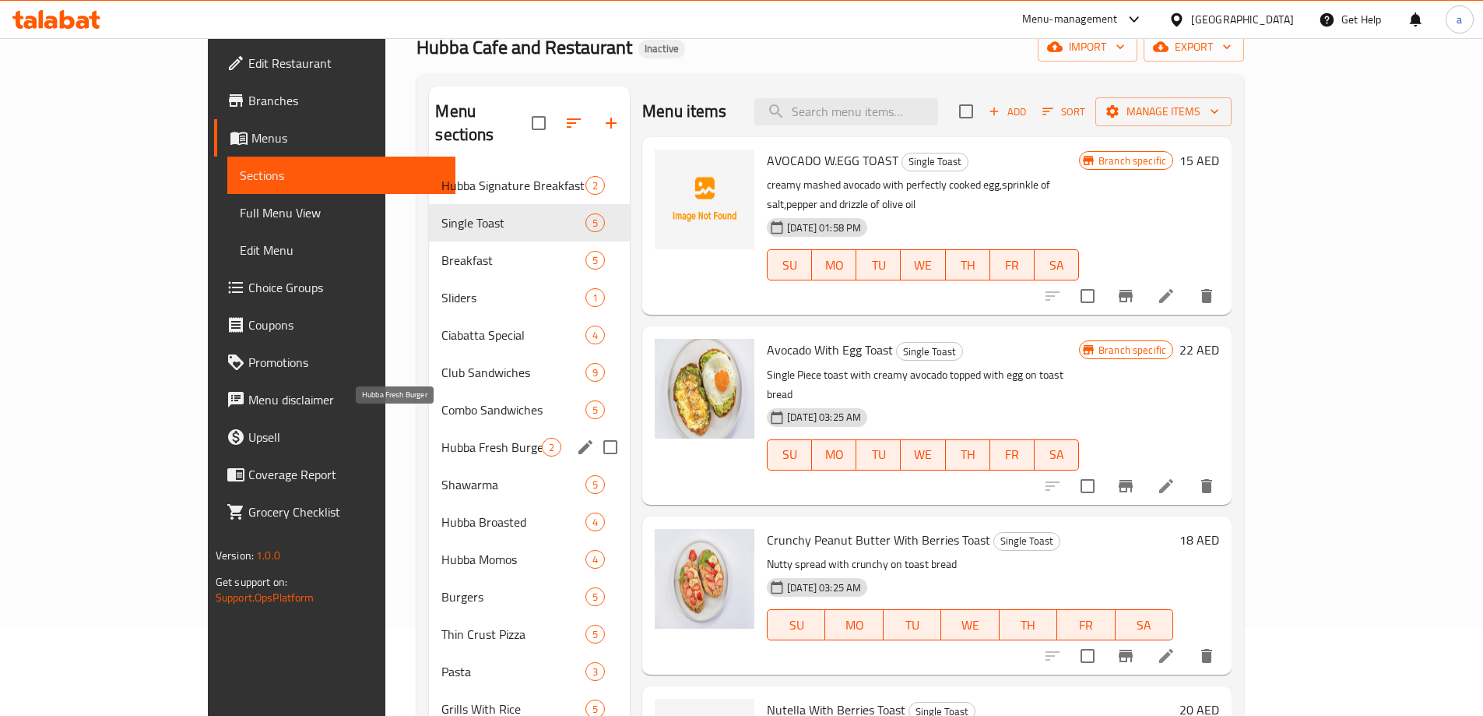
scroll to position [70, 0]
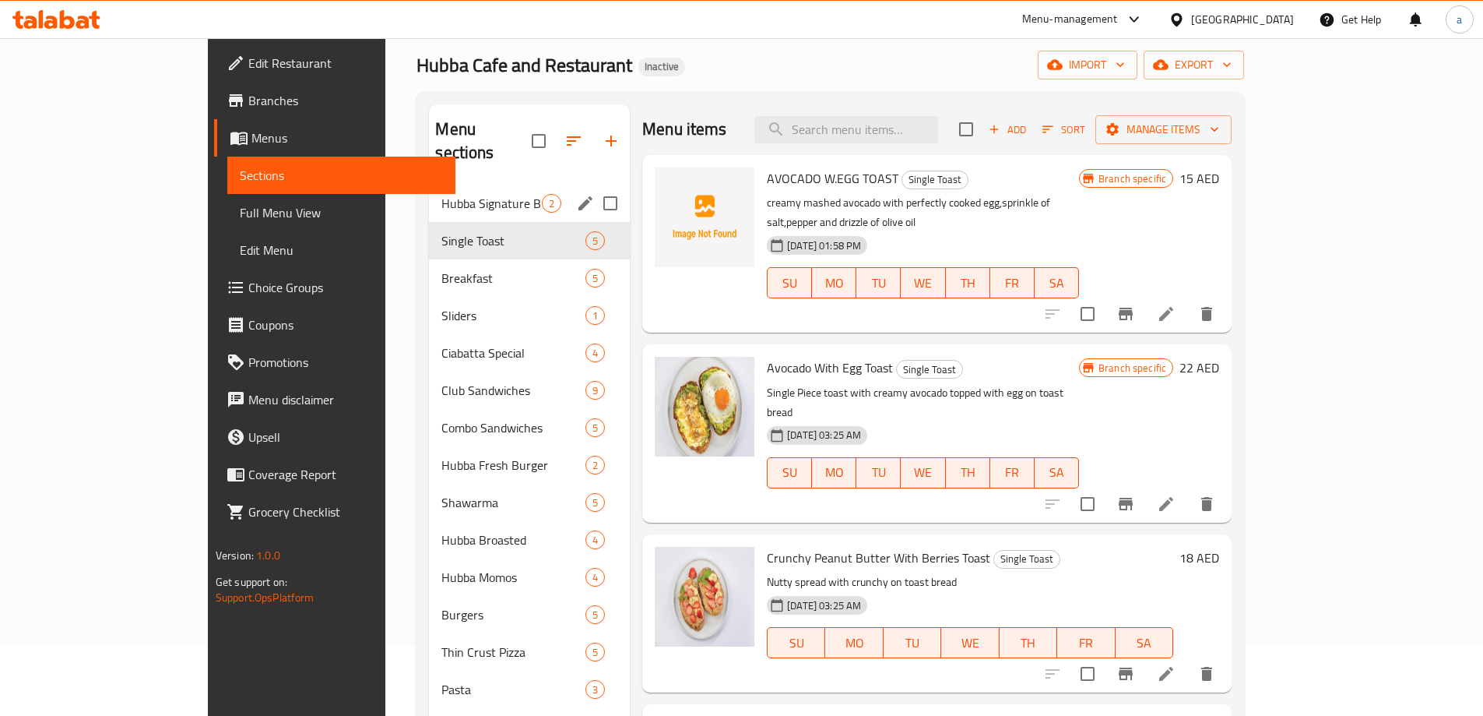
click at [429, 195] on div "Hubba Signature Breakfast 2" at bounding box center [529, 203] width 201 height 37
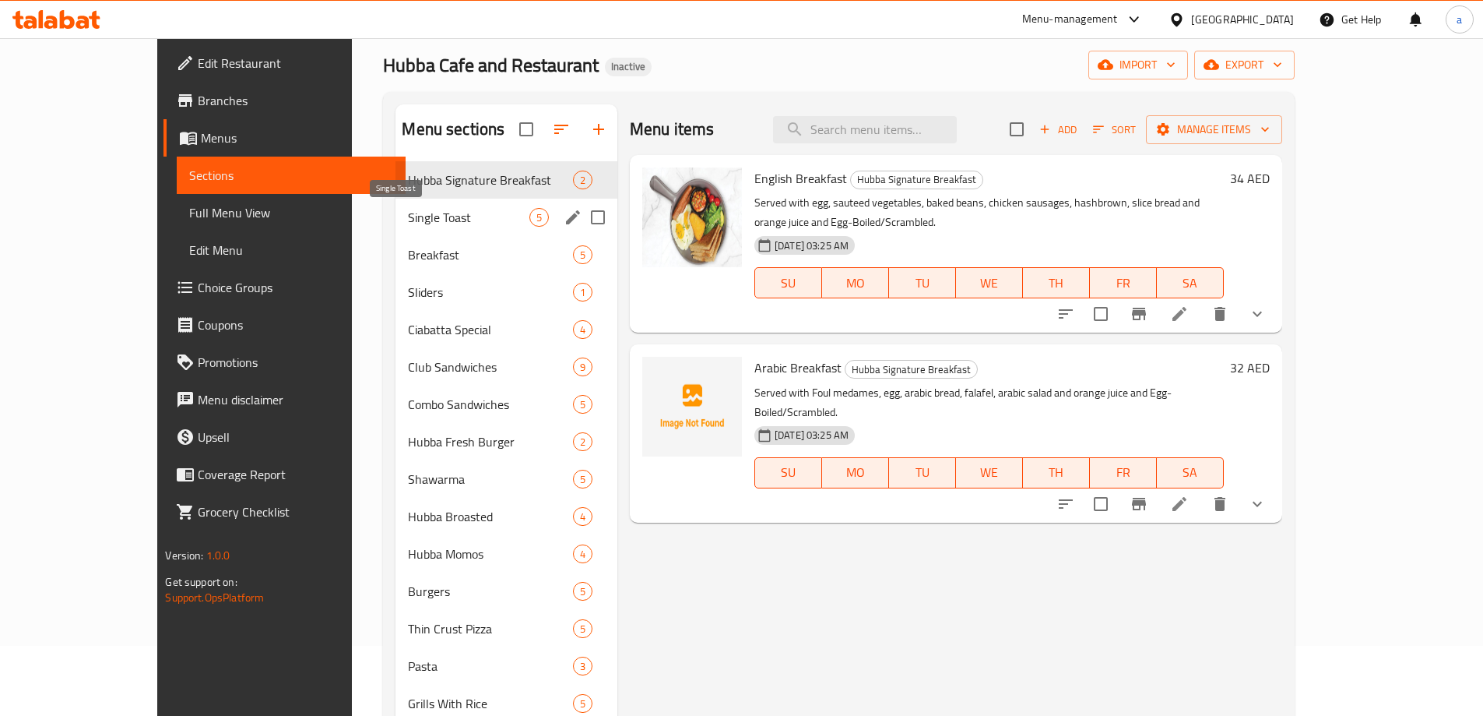
click at [408, 210] on span "Single Toast" at bounding box center [468, 217] width 121 height 19
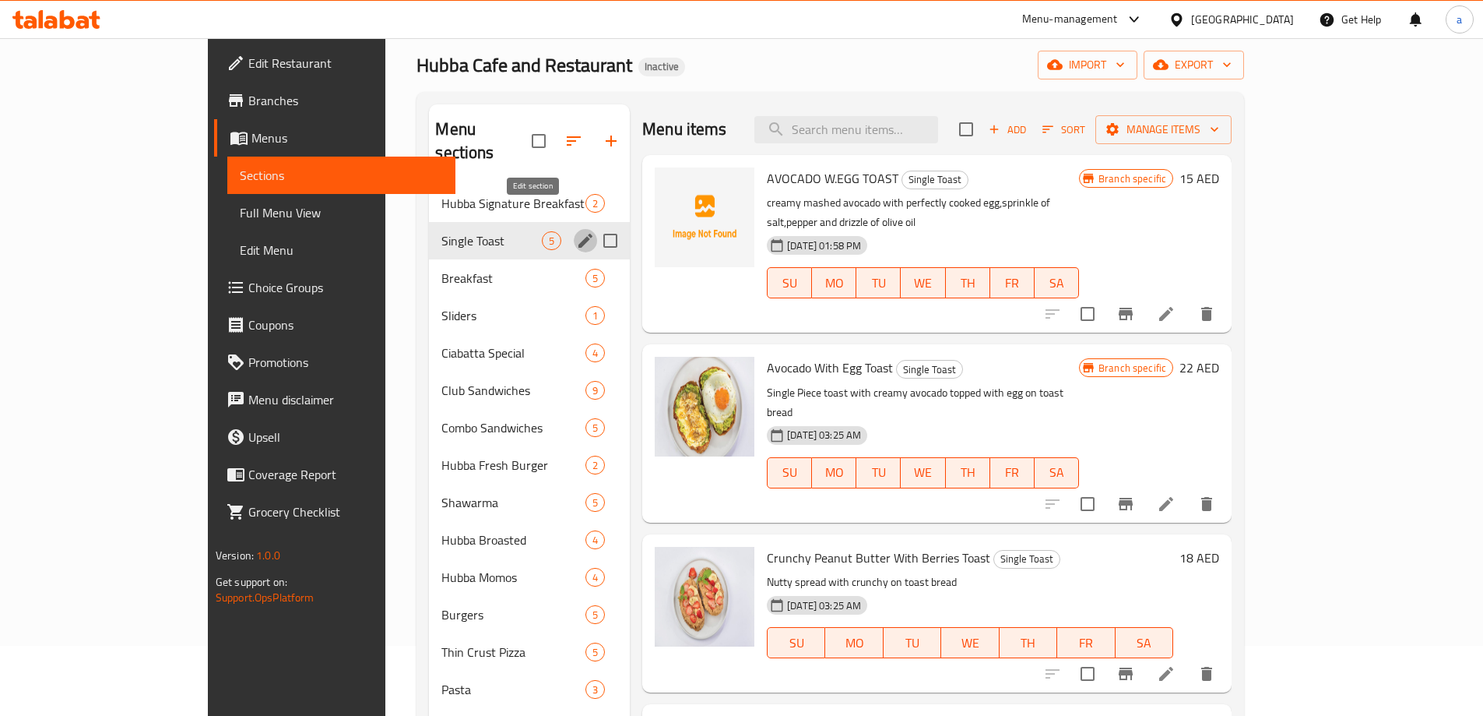
click at [576, 231] on icon "edit" at bounding box center [585, 240] width 19 height 19
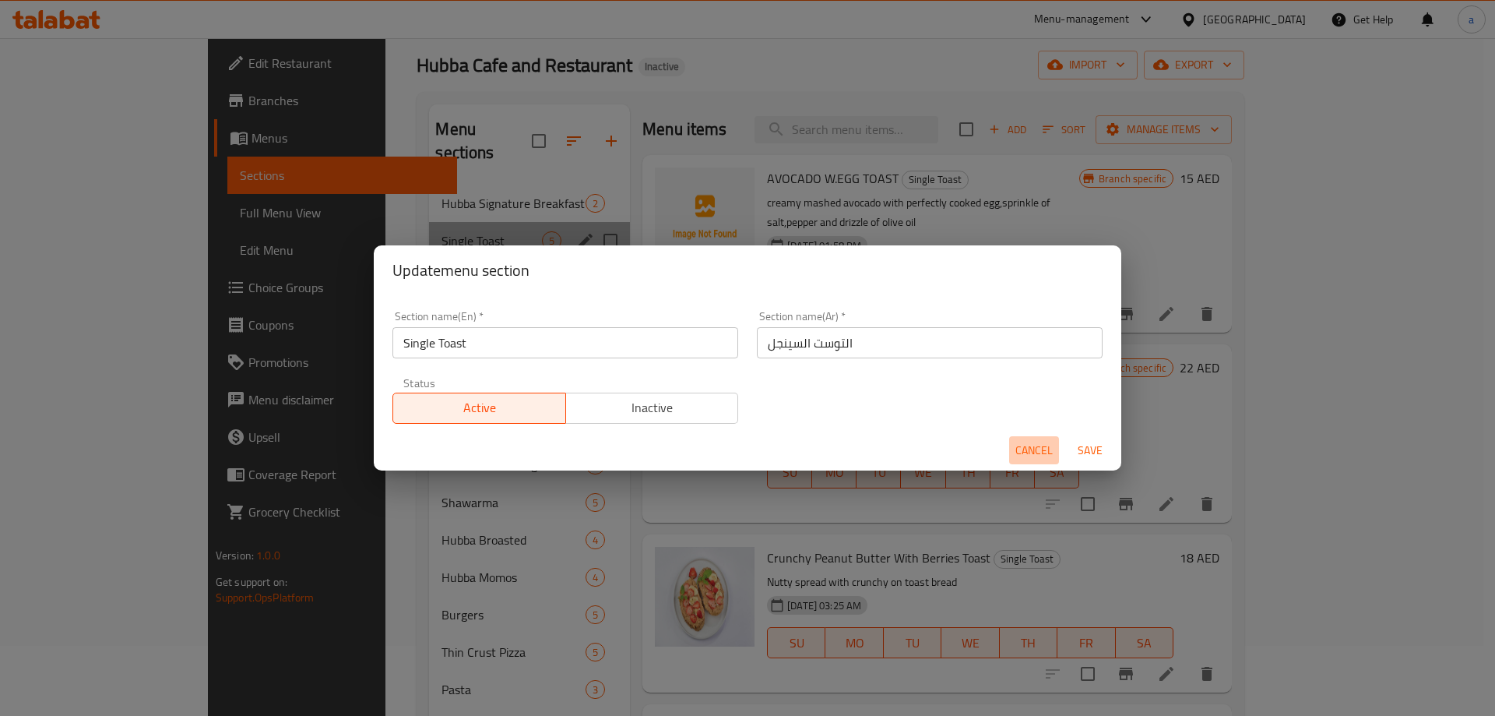
click at [1034, 461] on button "Cancel" at bounding box center [1034, 450] width 50 height 29
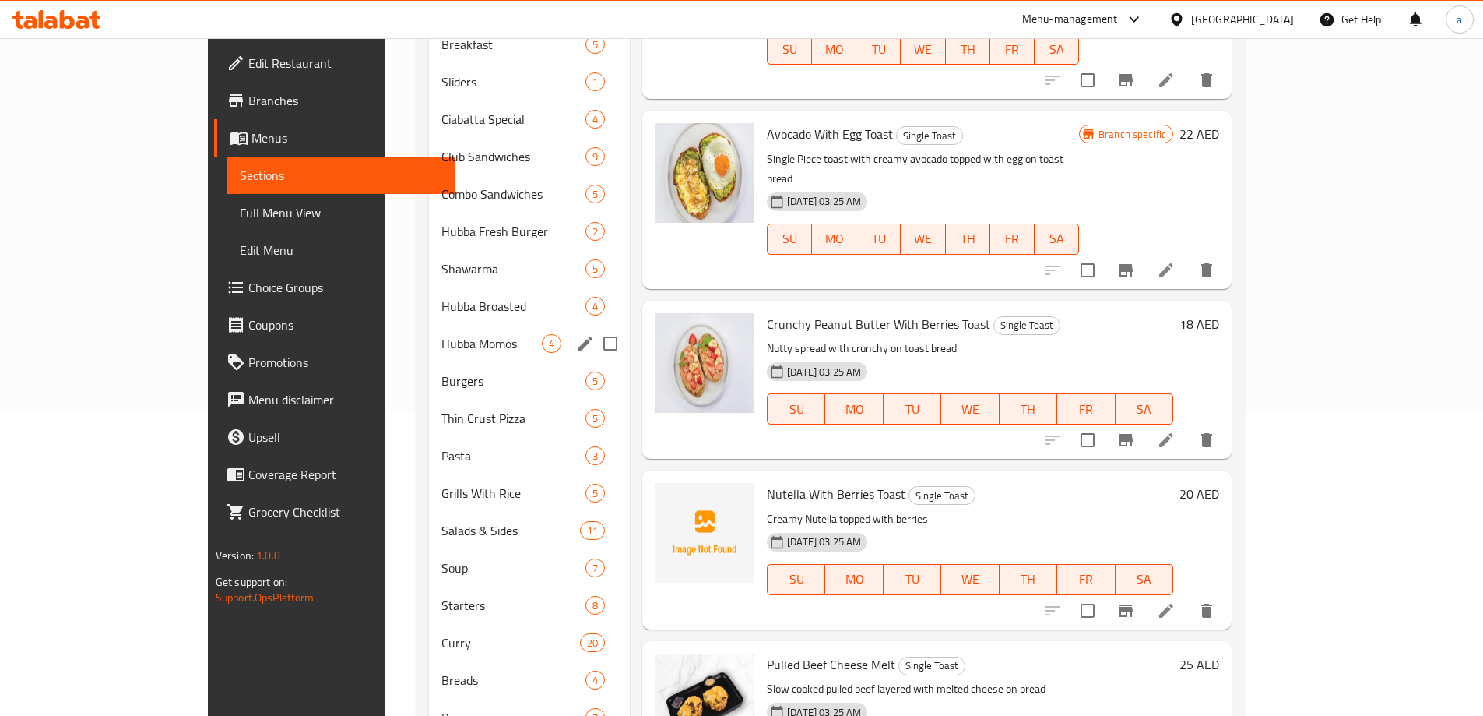
scroll to position [70, 0]
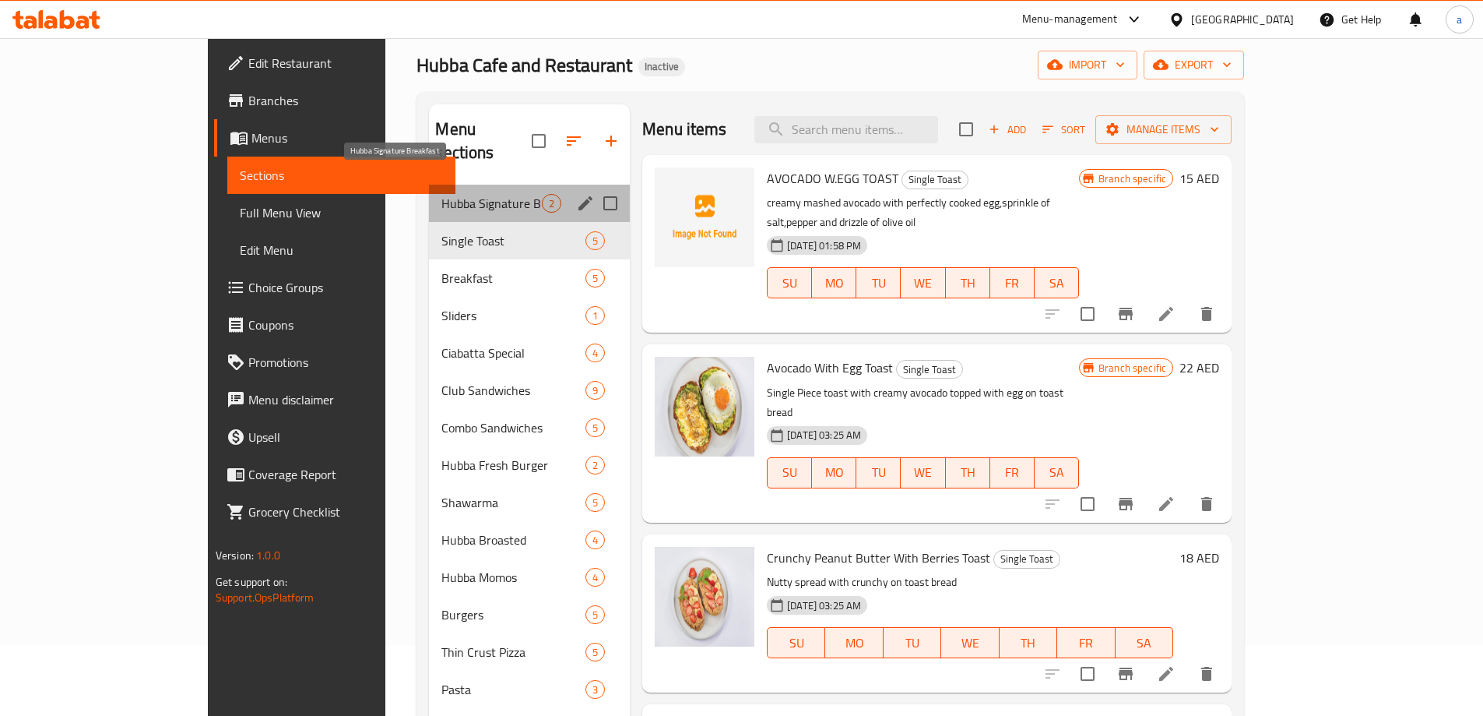
click at [442, 194] on span "Hubba Signature Breakfast" at bounding box center [492, 203] width 100 height 19
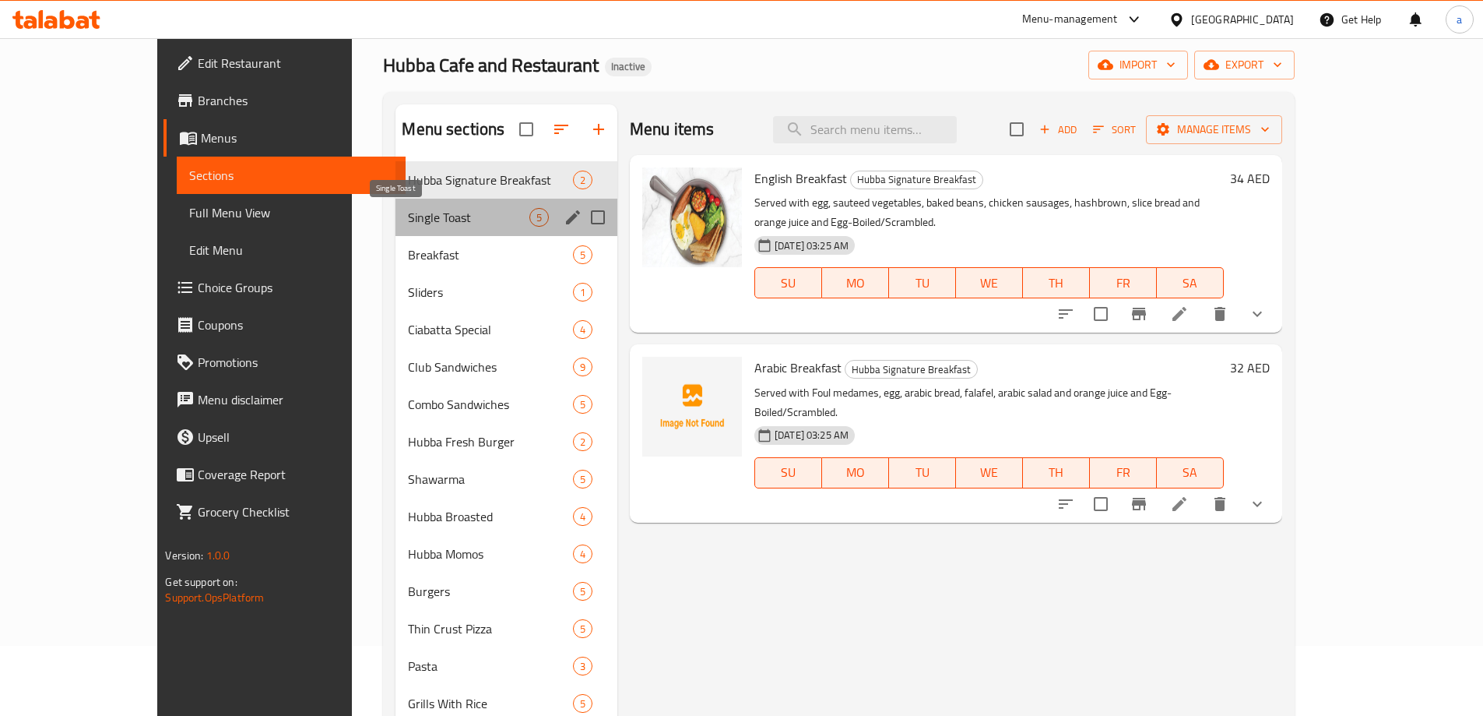
click at [423, 218] on span "Single Toast" at bounding box center [468, 217] width 121 height 19
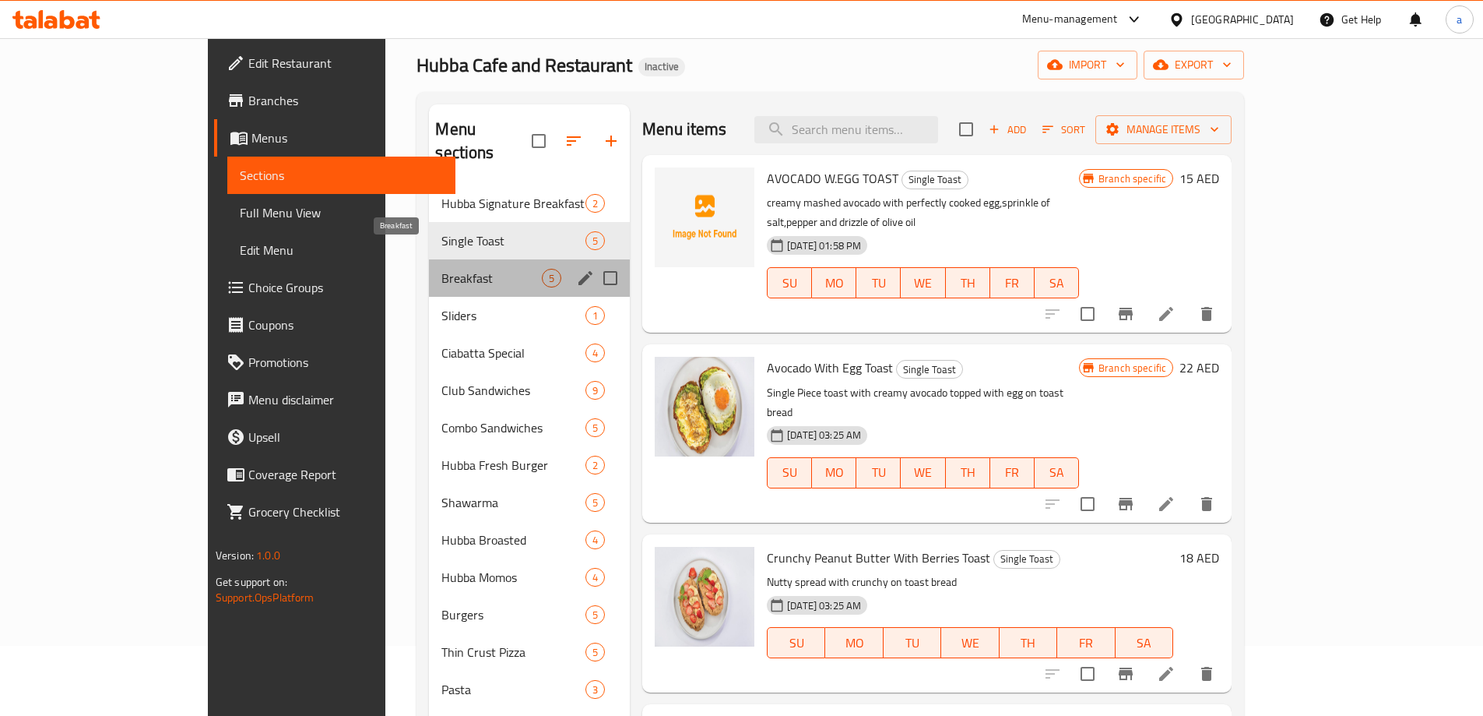
click at [442, 269] on span "Breakfast" at bounding box center [492, 278] width 100 height 19
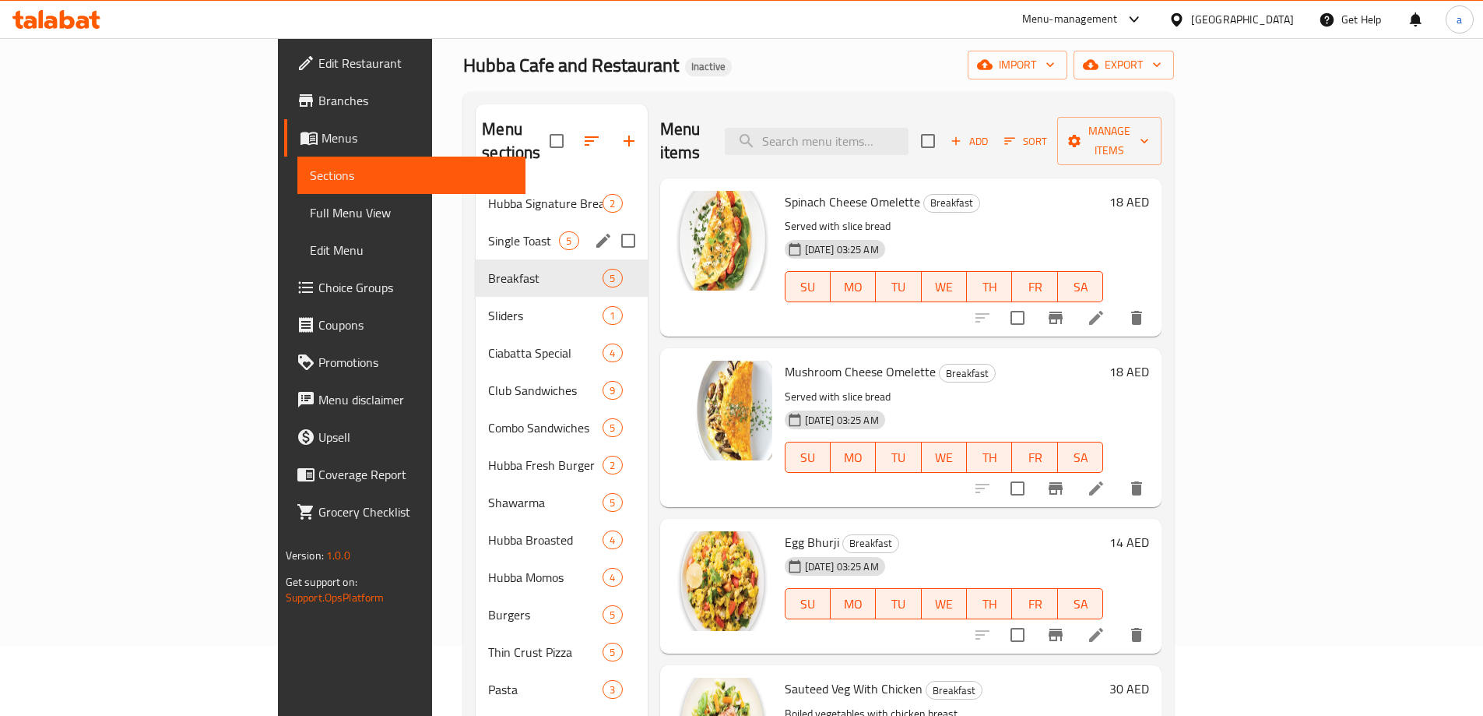
click at [476, 227] on div "Single Toast 5" at bounding box center [561, 240] width 171 height 37
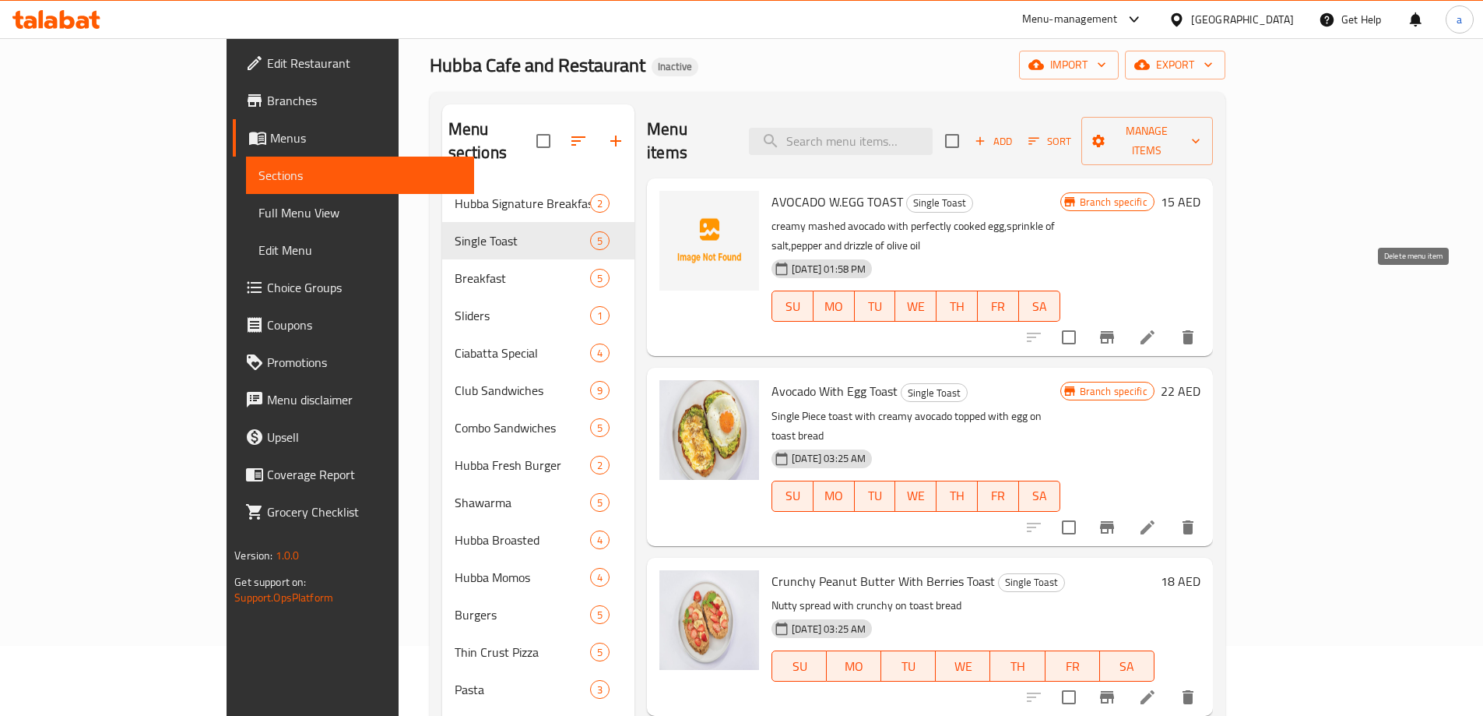
click at [1198, 328] on icon "delete" at bounding box center [1188, 337] width 19 height 19
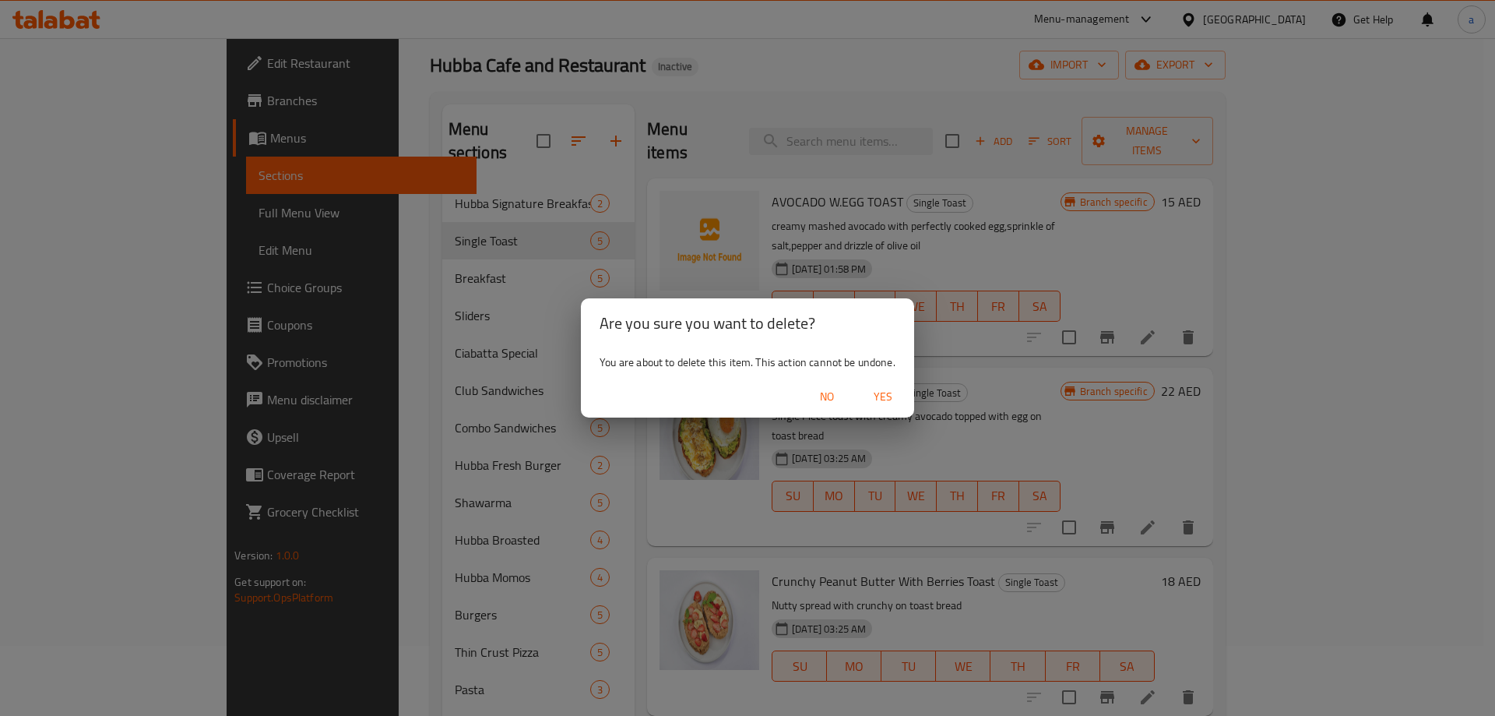
click at [884, 396] on span "Yes" at bounding box center [882, 396] width 37 height 19
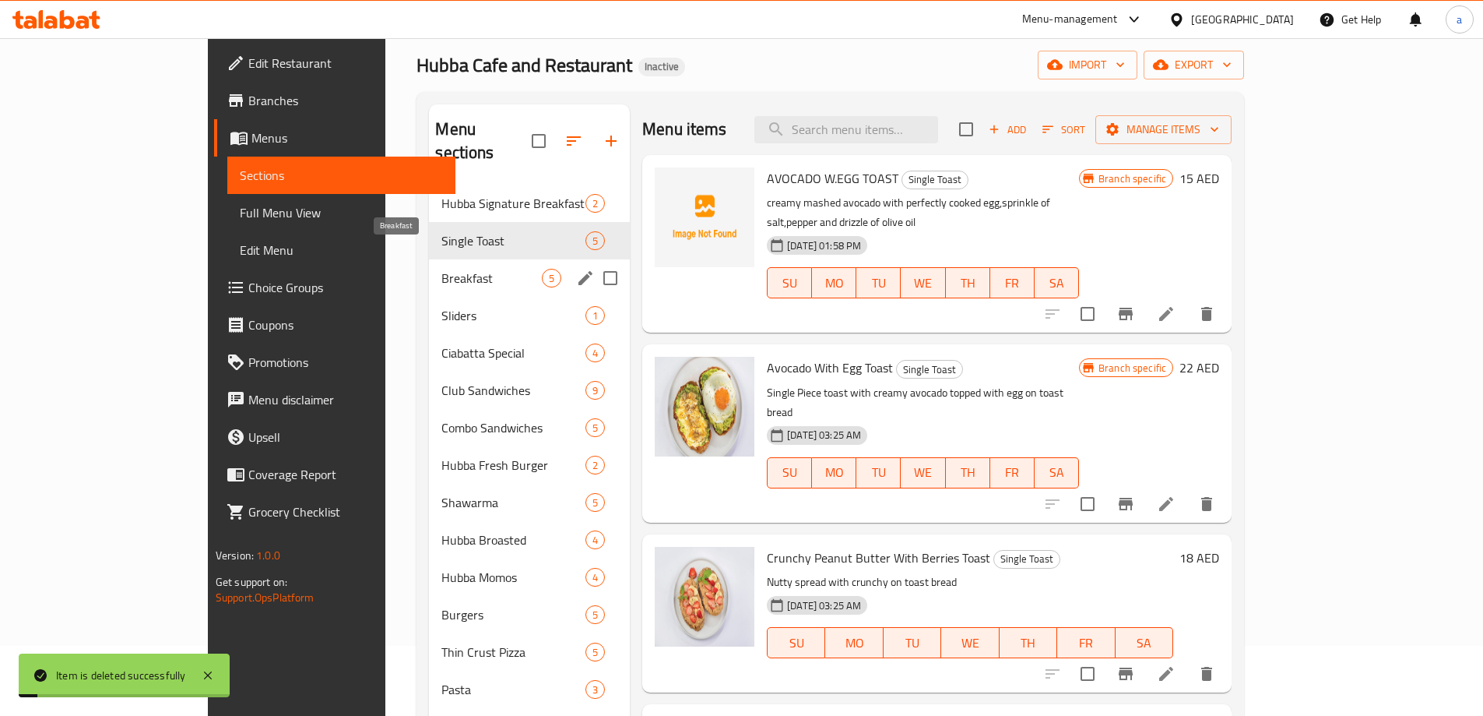
click at [442, 269] on span "Breakfast" at bounding box center [492, 278] width 100 height 19
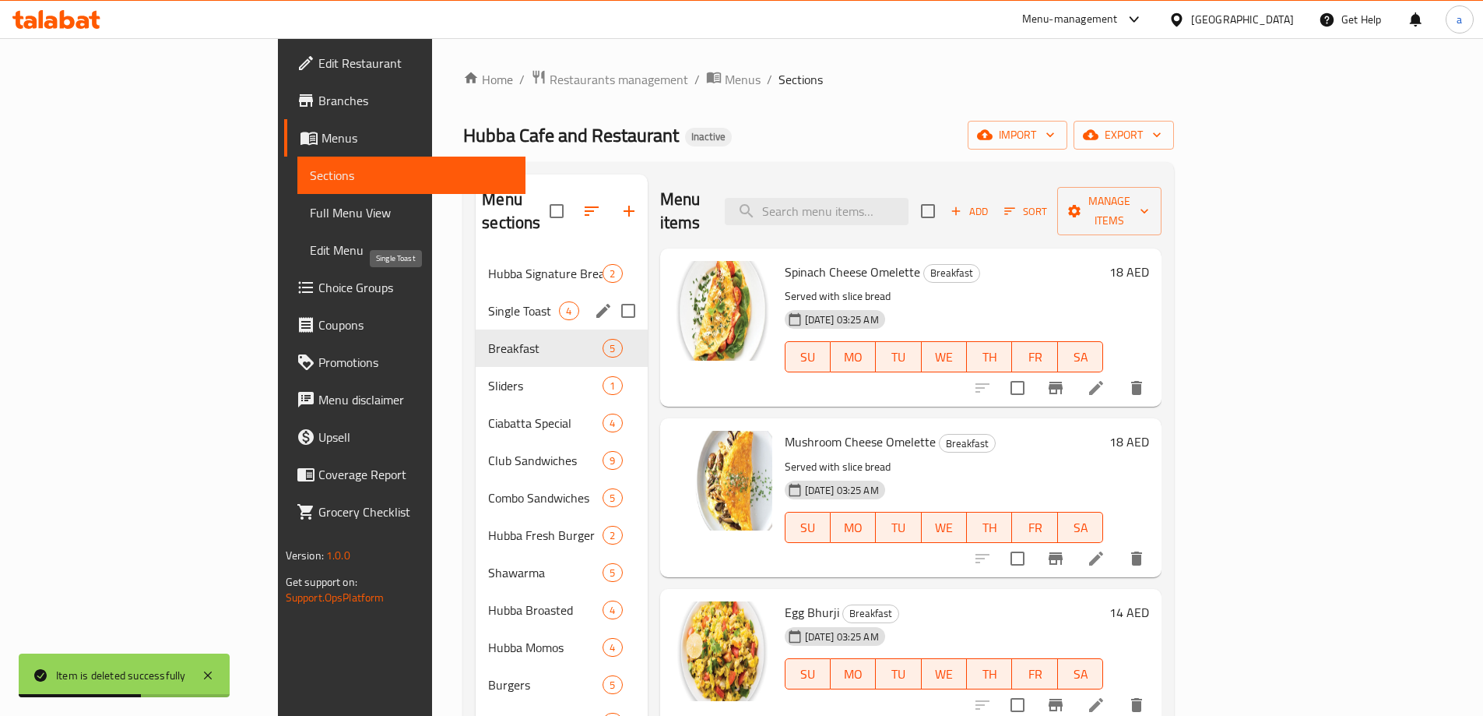
click at [488, 301] on span "Single Toast" at bounding box center [523, 310] width 71 height 19
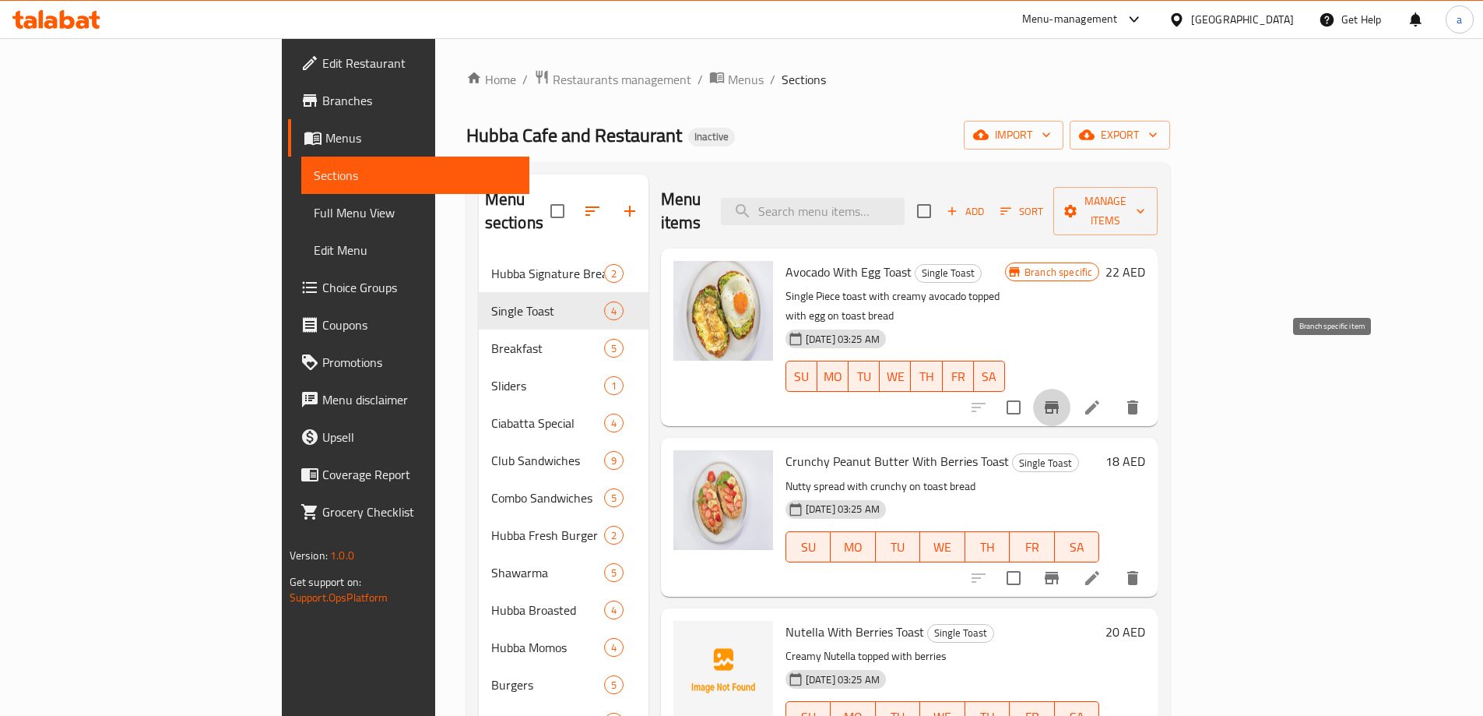
click at [1059, 401] on icon "Branch-specific-item" at bounding box center [1052, 407] width 14 height 12
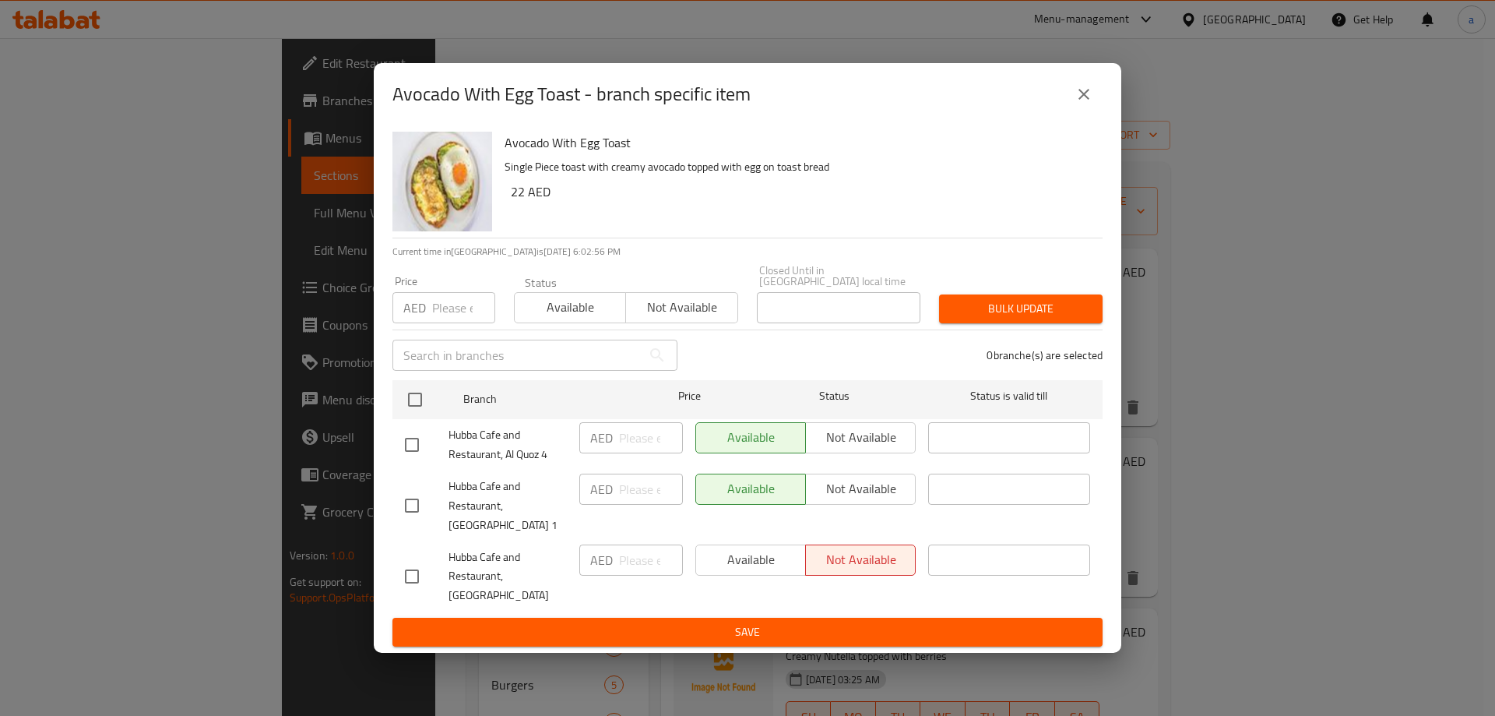
click at [1091, 104] on icon "close" at bounding box center [1084, 94] width 19 height 19
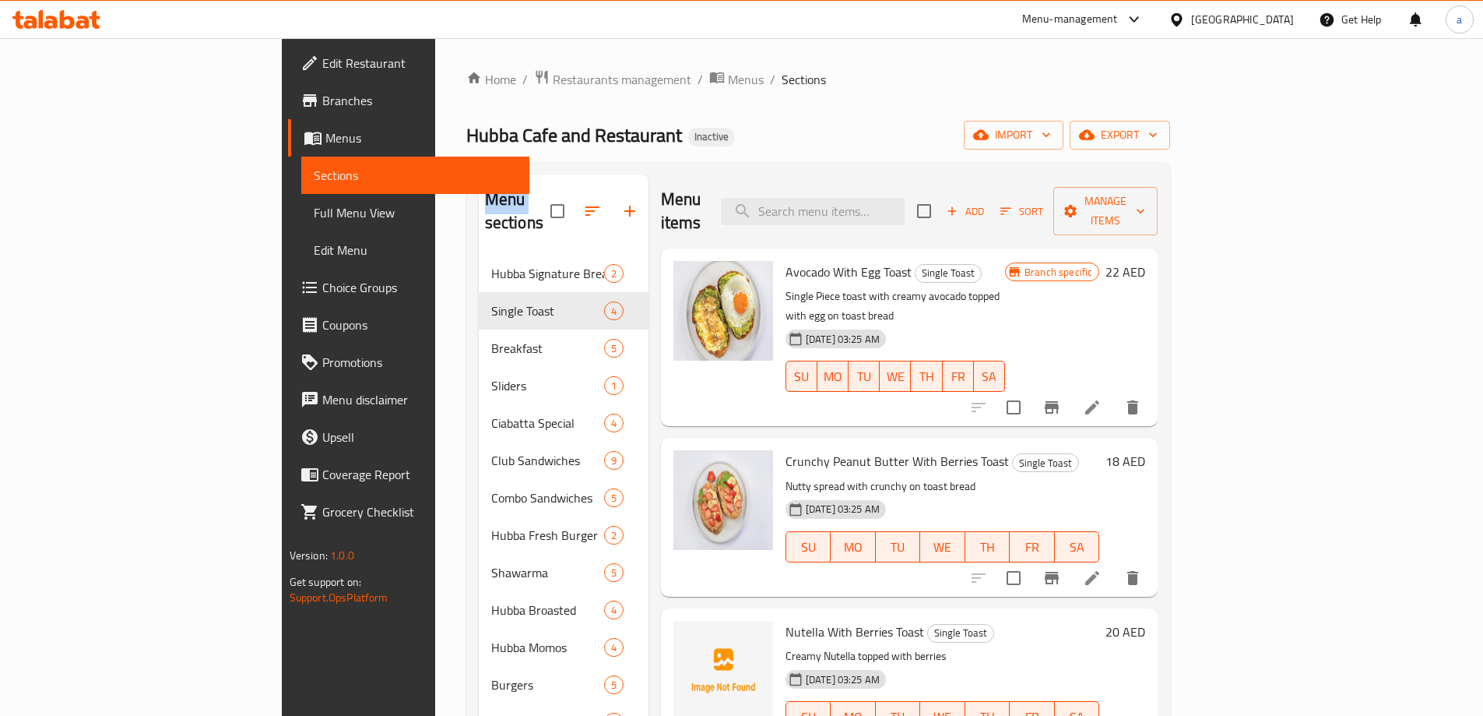
click at [1091, 107] on div "Home / Restaurants management / Menus / Sections Hubba Cafe and Restaurant Inac…" at bounding box center [818, 657] width 705 height 1176
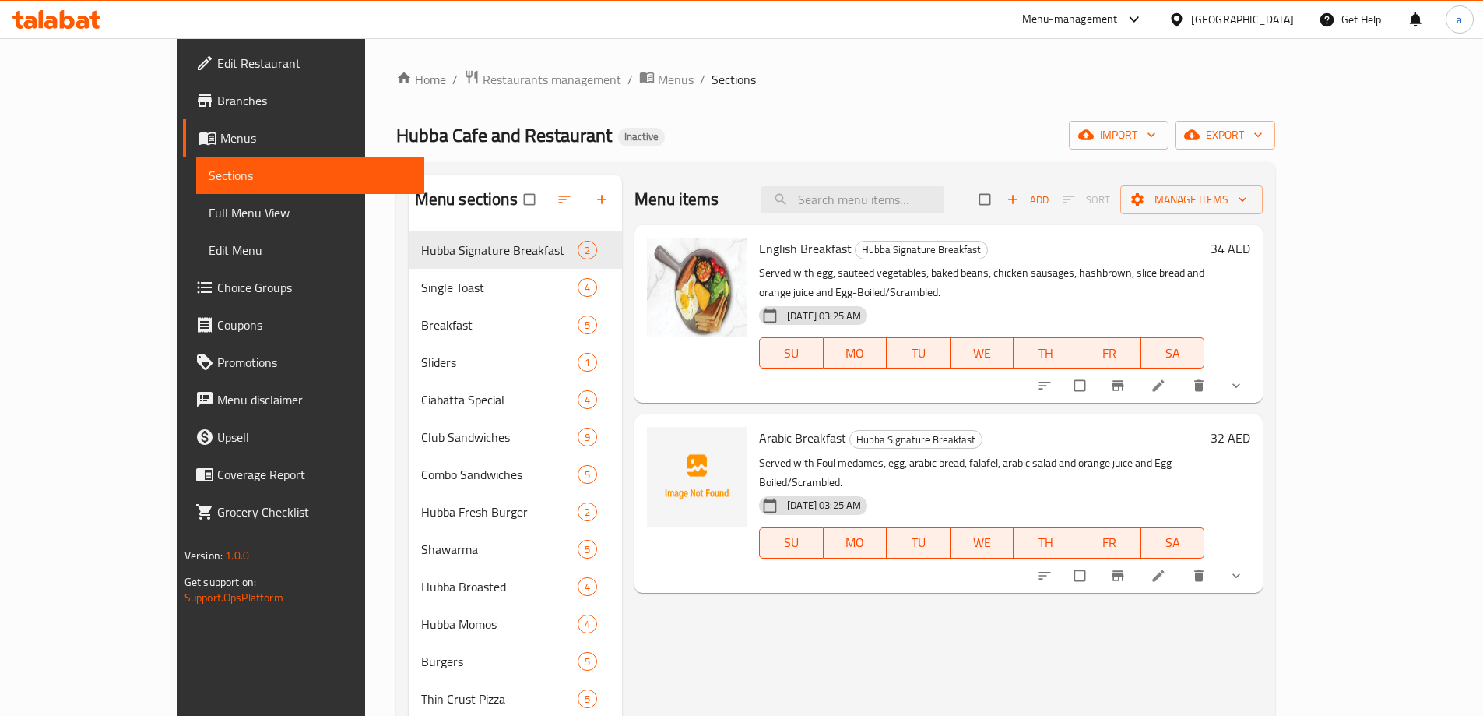
click at [209, 219] on span "Full Menu View" at bounding box center [310, 212] width 203 height 19
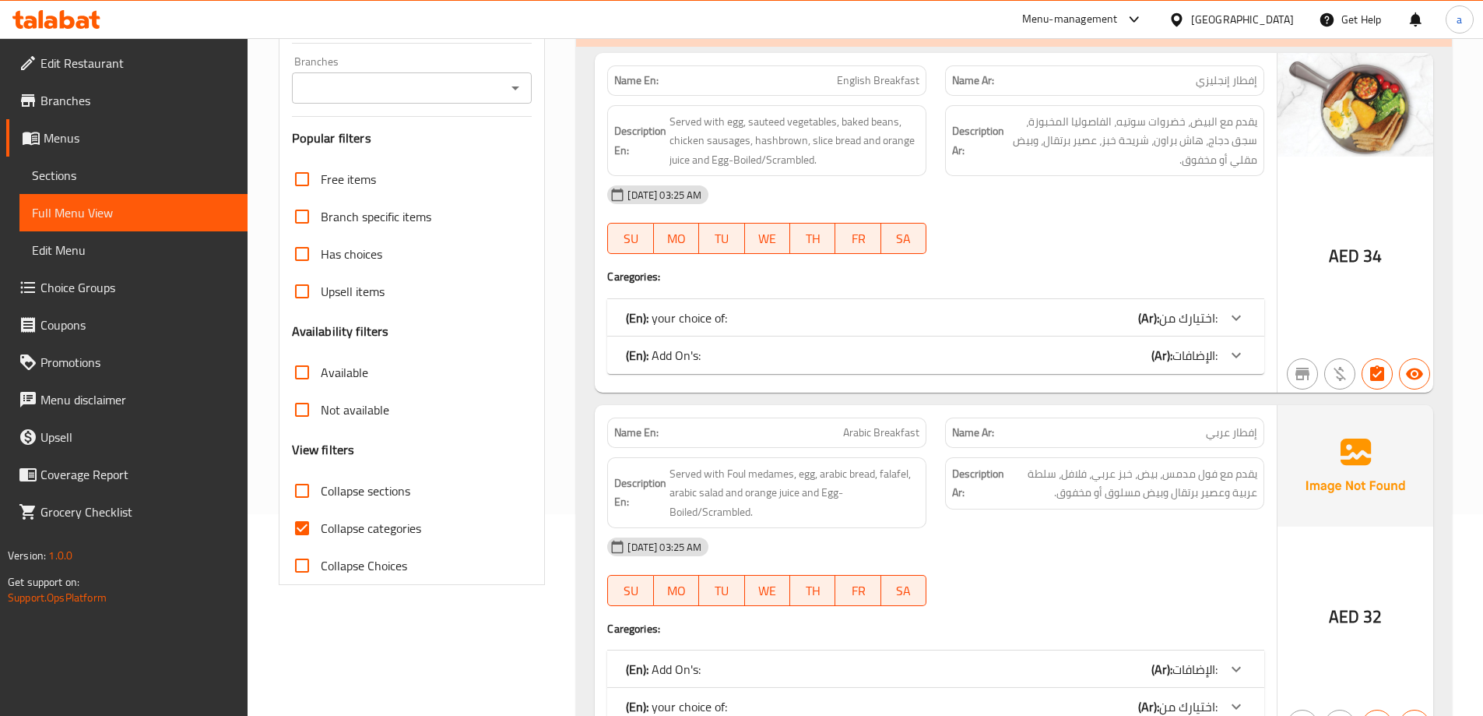
scroll to position [389, 0]
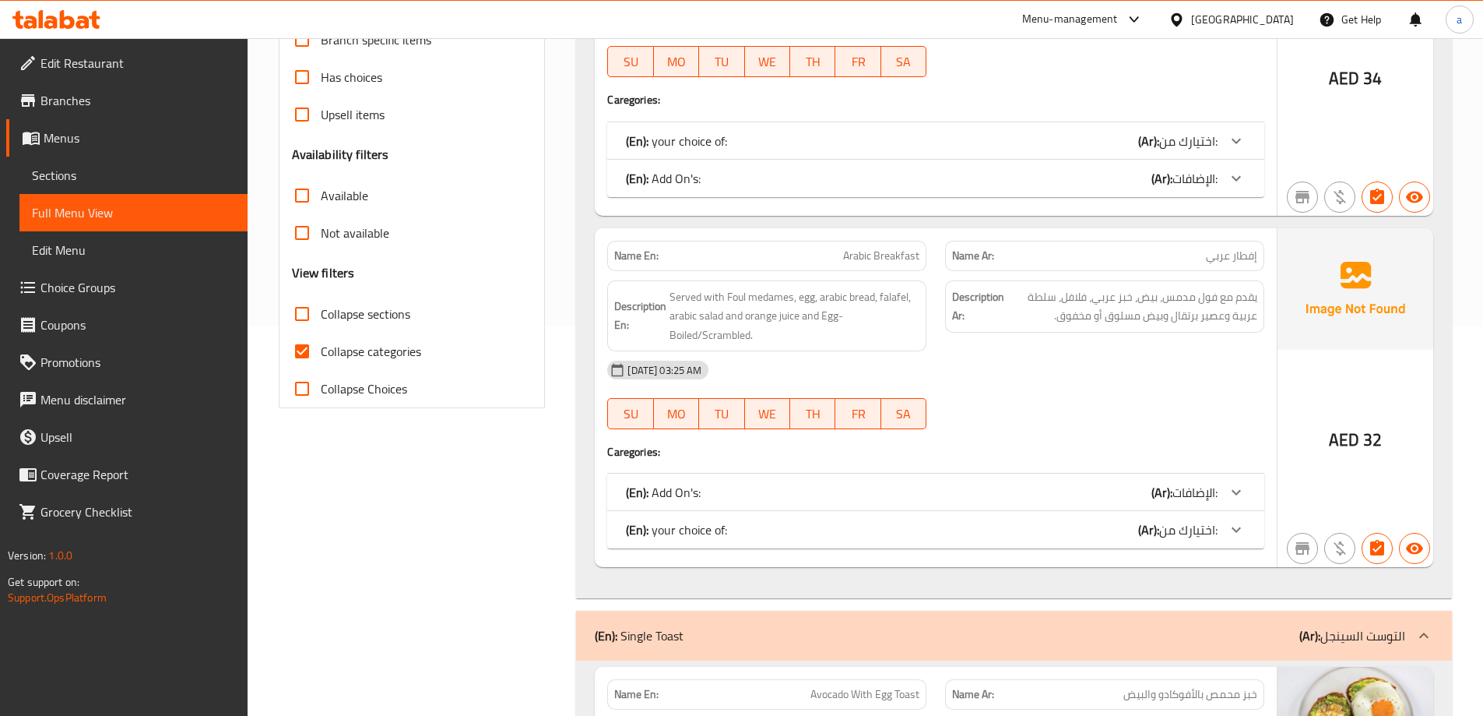
click at [388, 347] on span "Collapse categories" at bounding box center [371, 351] width 100 height 19
click at [321, 347] on input "Collapse categories" at bounding box center [301, 351] width 37 height 37
checkbox input "false"
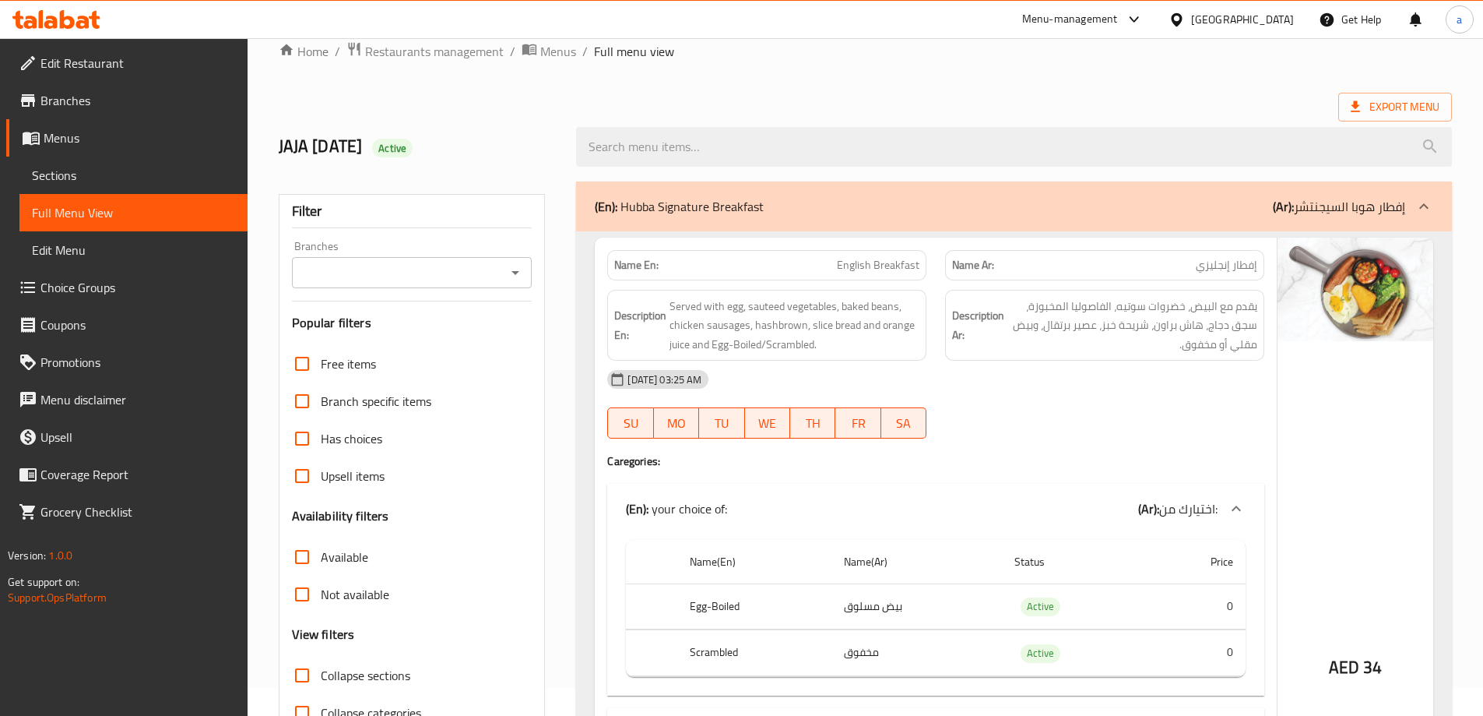
scroll to position [0, 0]
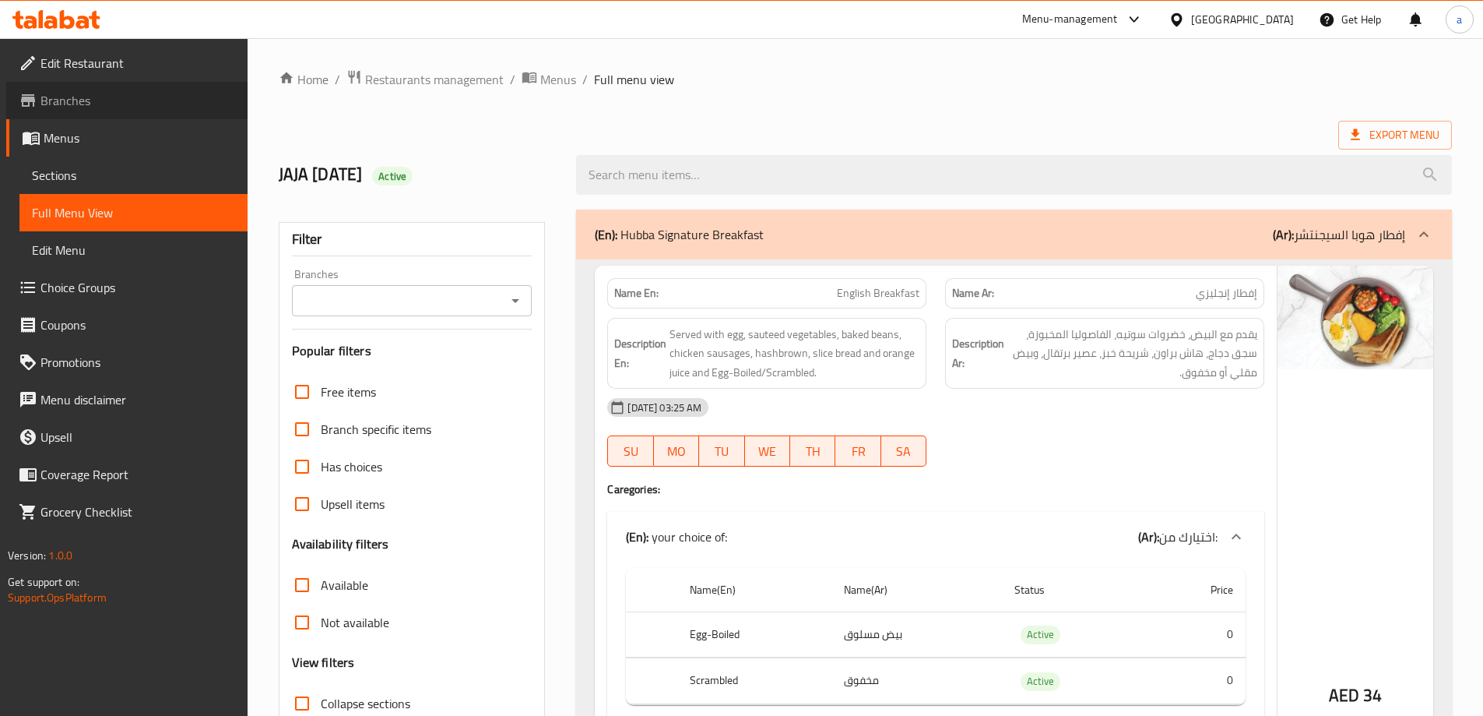
click at [111, 90] on link "Branches" at bounding box center [126, 100] width 241 height 37
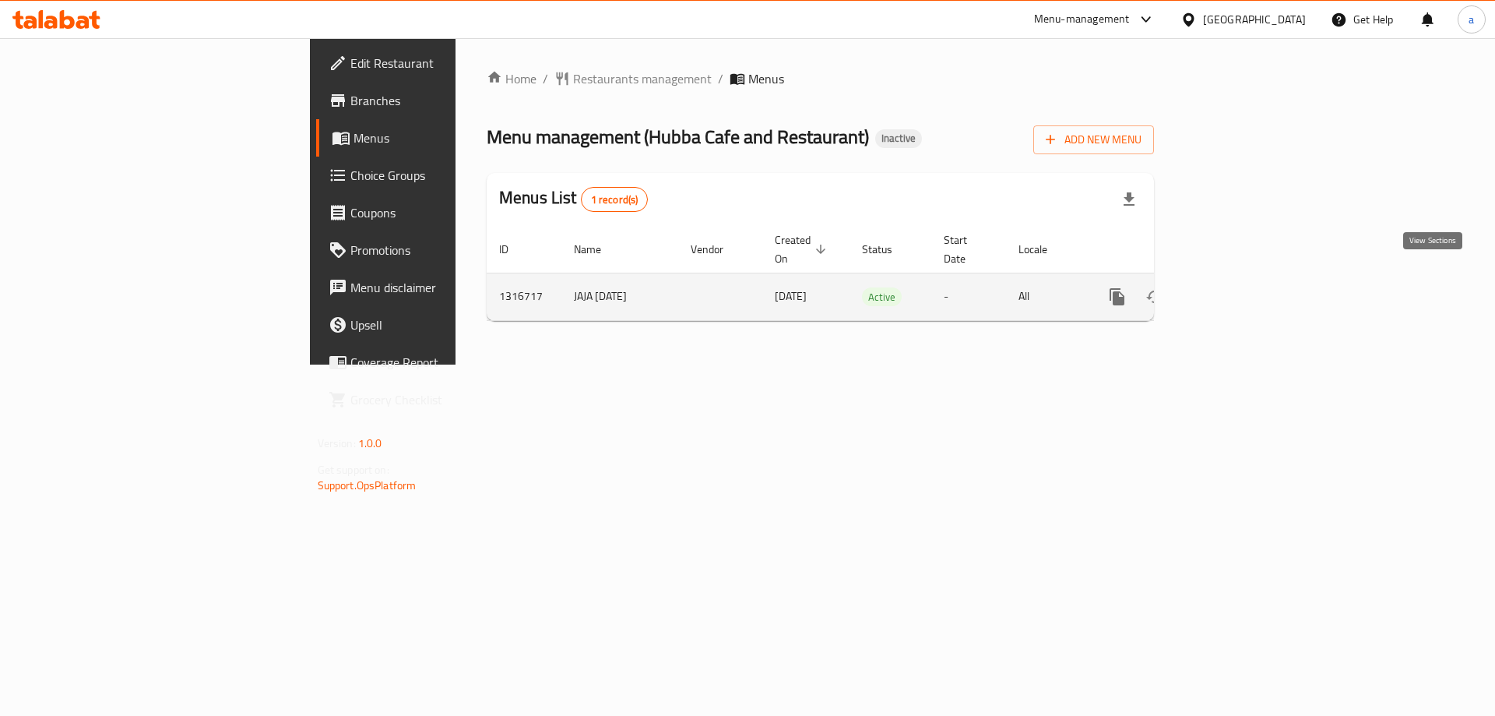
click at [1237, 290] on icon "enhanced table" at bounding box center [1230, 297] width 14 height 14
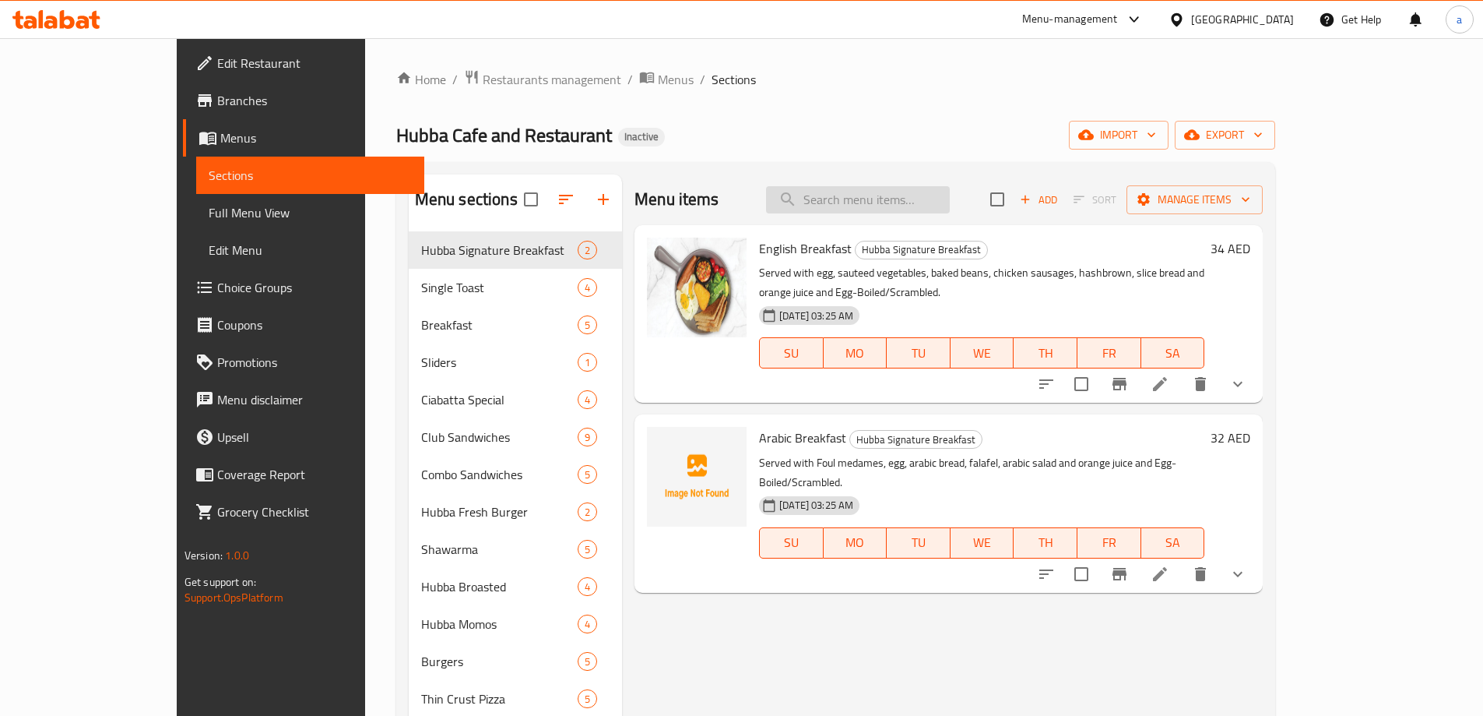
click at [885, 200] on input "search" at bounding box center [858, 199] width 184 height 27
paste input "AVOCADO W.EGG TOAST"
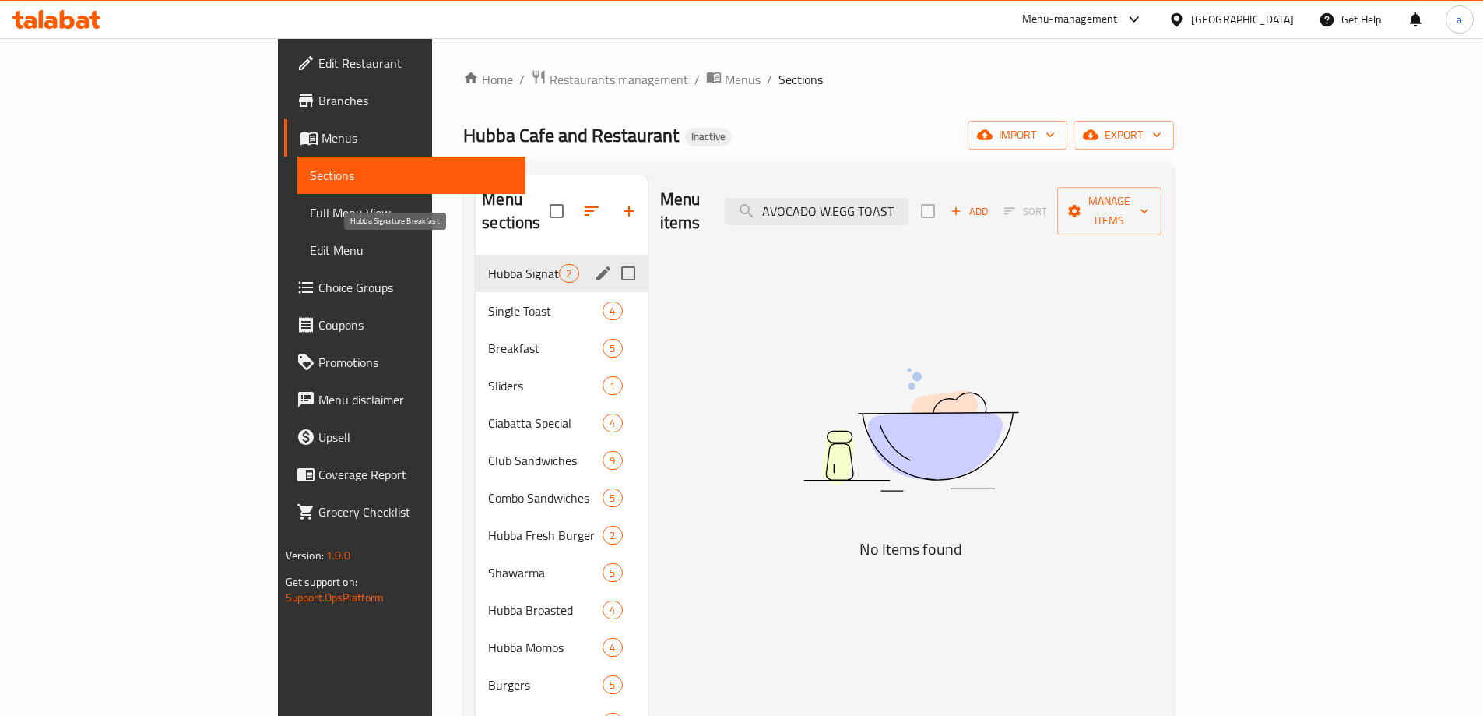
type input "AVOCADO W.EGG TOAST"
click at [488, 264] on span "Hubba Signature Breakfast" at bounding box center [523, 273] width 71 height 19
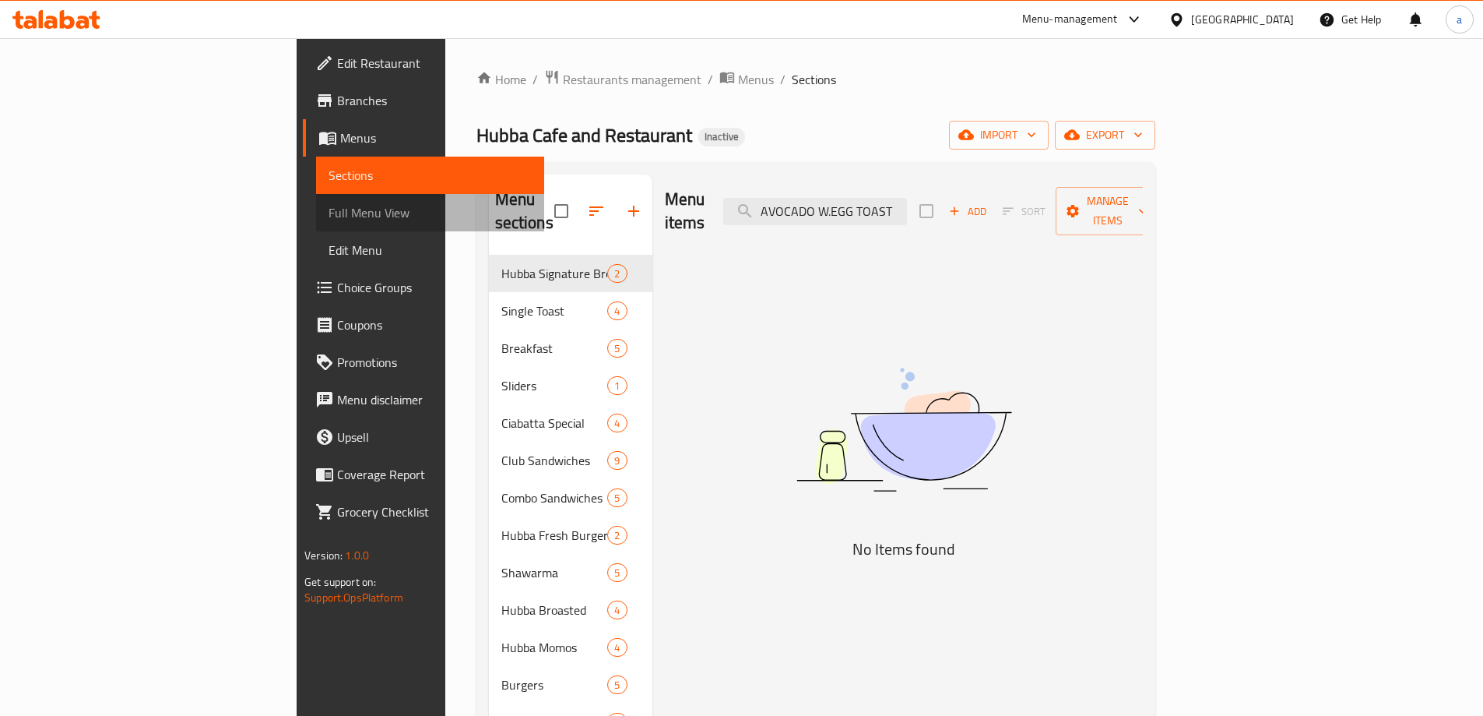
click at [329, 205] on span "Full Menu View" at bounding box center [430, 212] width 203 height 19
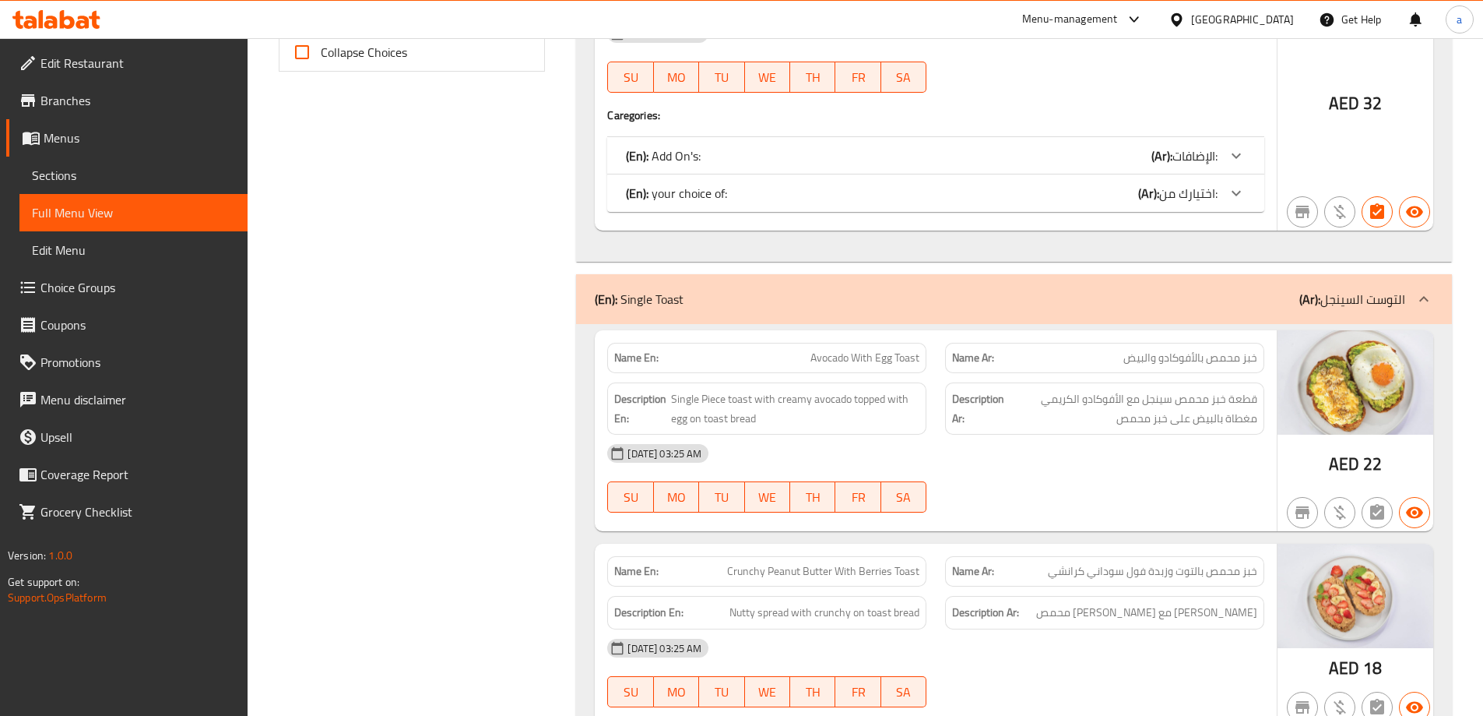
click at [885, 360] on span "Avocado With Egg Toast" at bounding box center [865, 358] width 109 height 16
click at [1374, 472] on span "22" at bounding box center [1373, 464] width 19 height 30
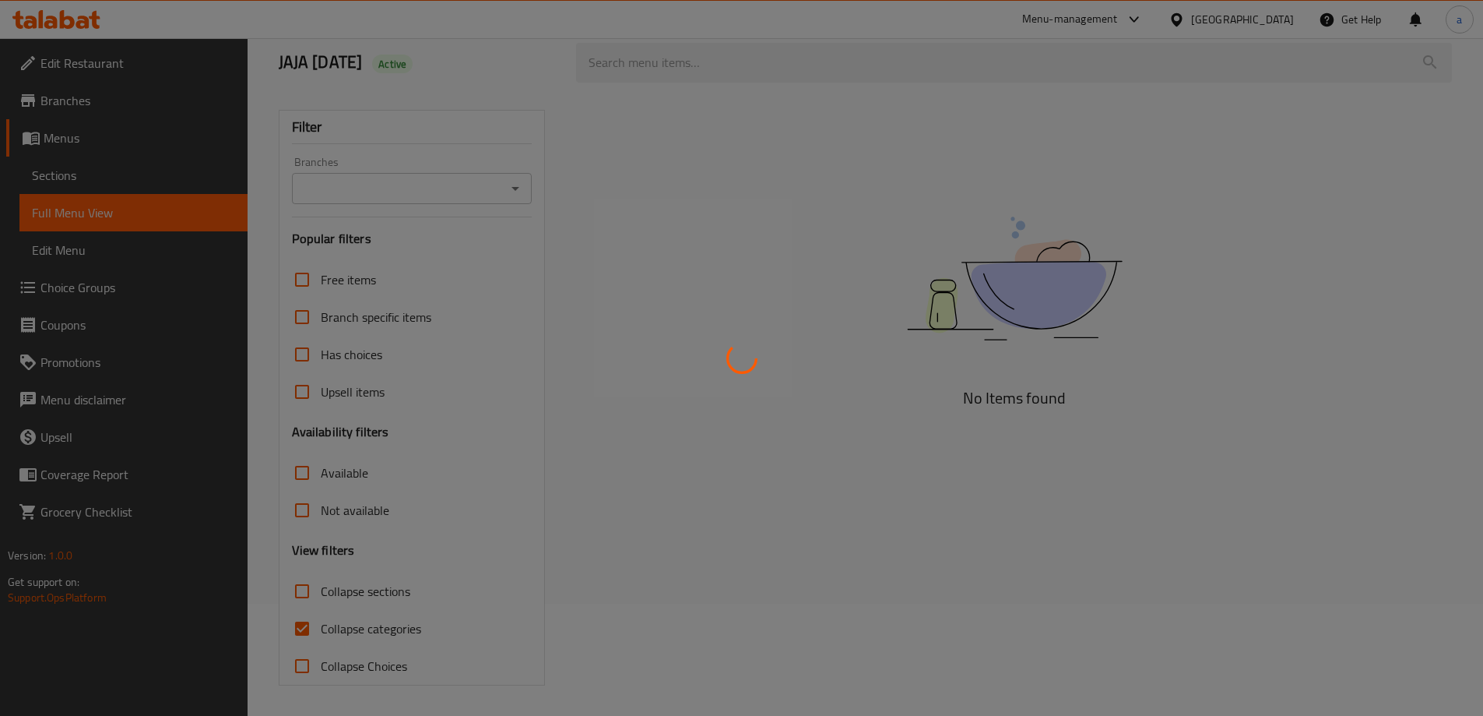
scroll to position [113, 0]
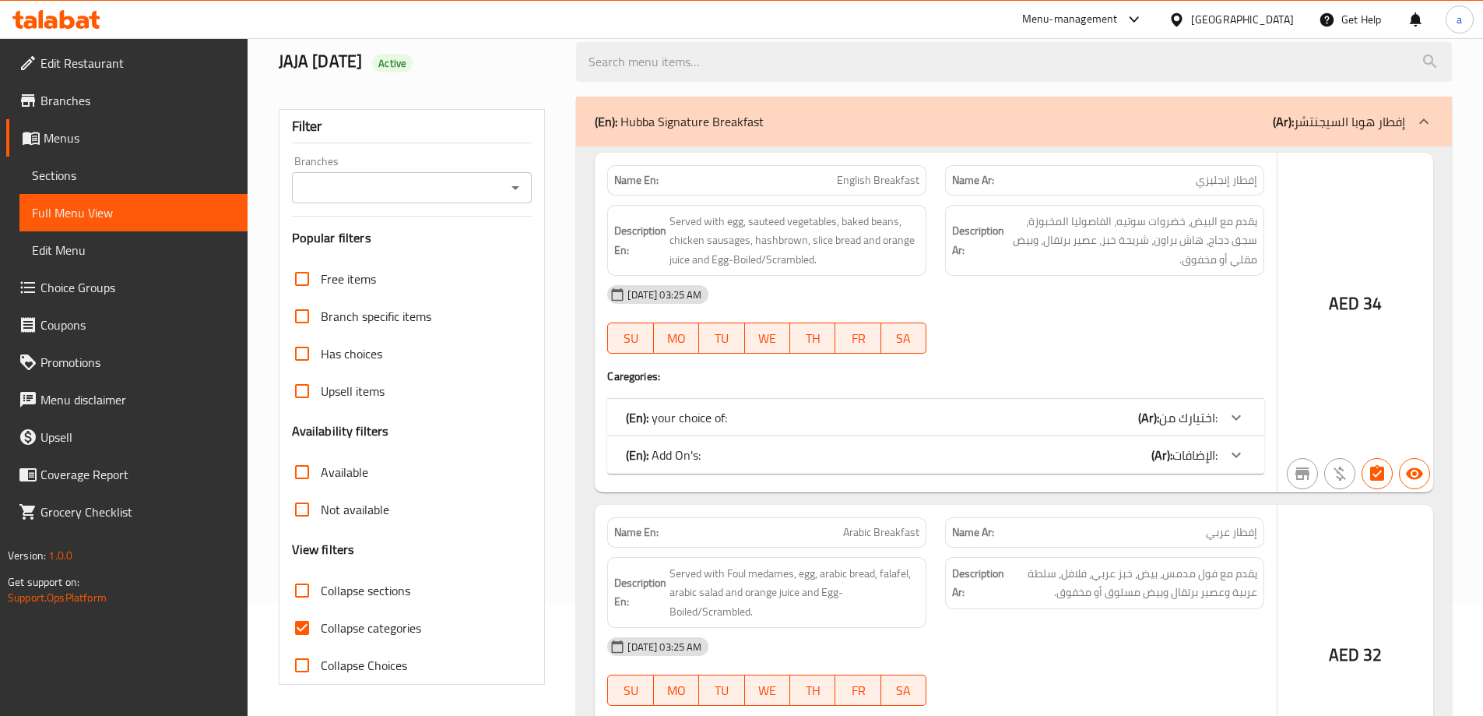
click at [339, 468] on div at bounding box center [741, 358] width 1483 height 716
click at [335, 477] on div at bounding box center [741, 358] width 1483 height 716
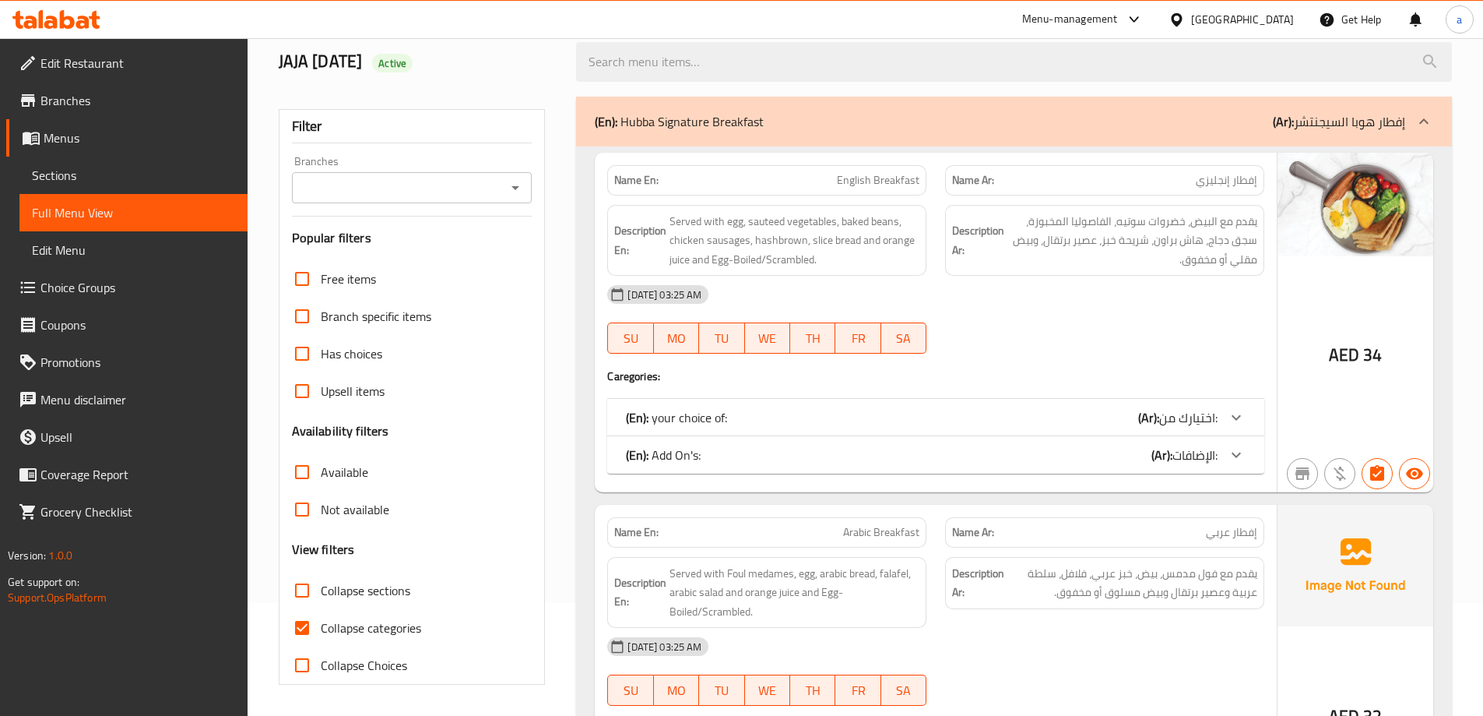
click at [305, 473] on input "Available" at bounding box center [301, 471] width 37 height 37
checkbox input "true"
click at [514, 190] on icon "Open" at bounding box center [515, 187] width 19 height 19
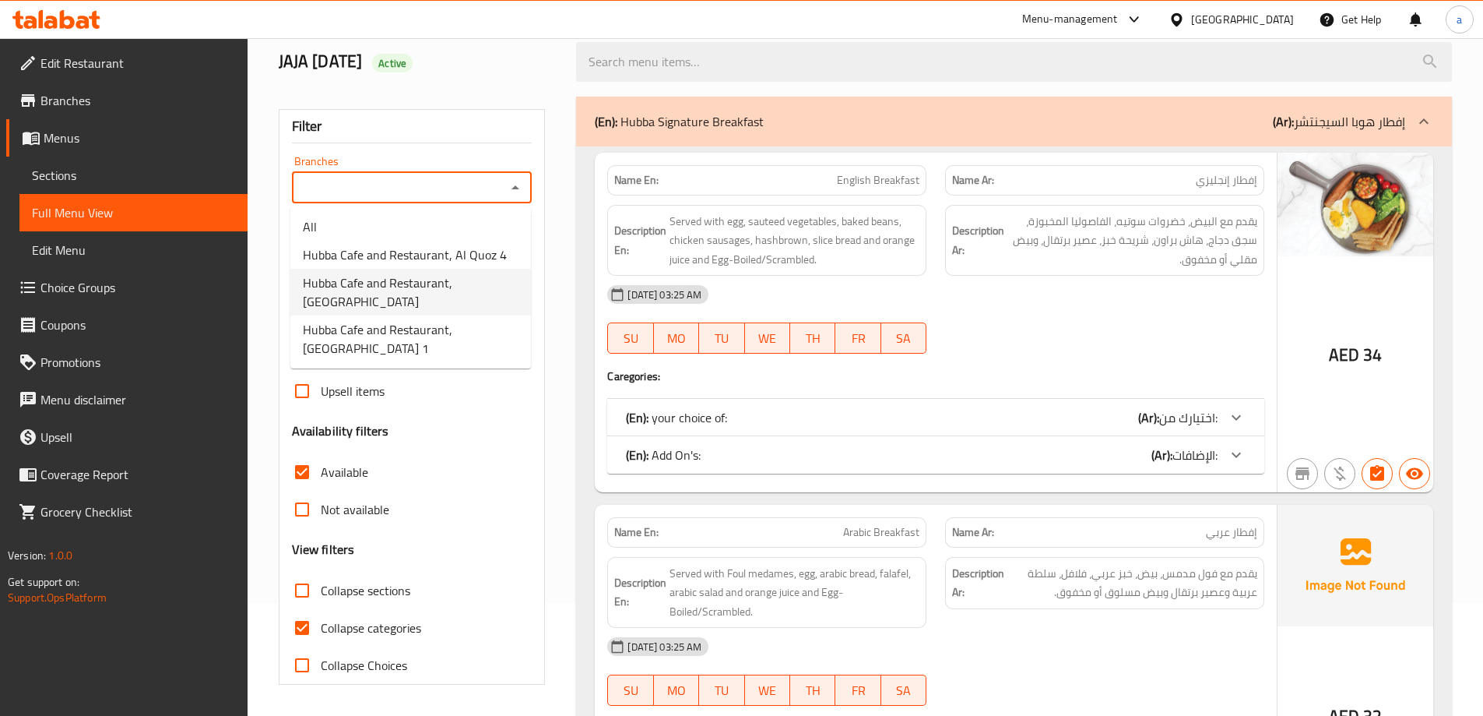
click at [433, 280] on span "Hubba Cafe and Restaurant, [GEOGRAPHIC_DATA]" at bounding box center [411, 291] width 216 height 37
type input "Hubba Cafe and Restaurant, [GEOGRAPHIC_DATA]"
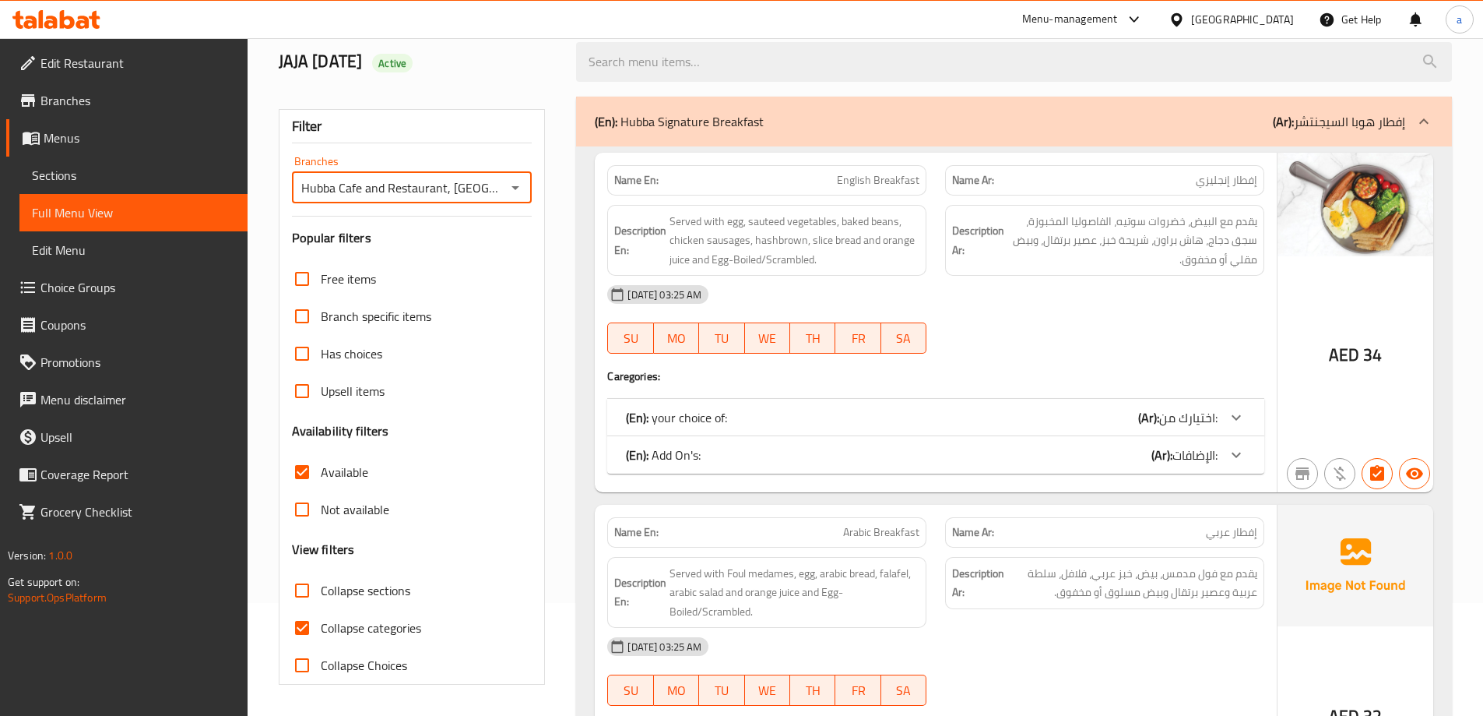
scroll to position [0, 0]
